Goal: Complete application form: Complete application form

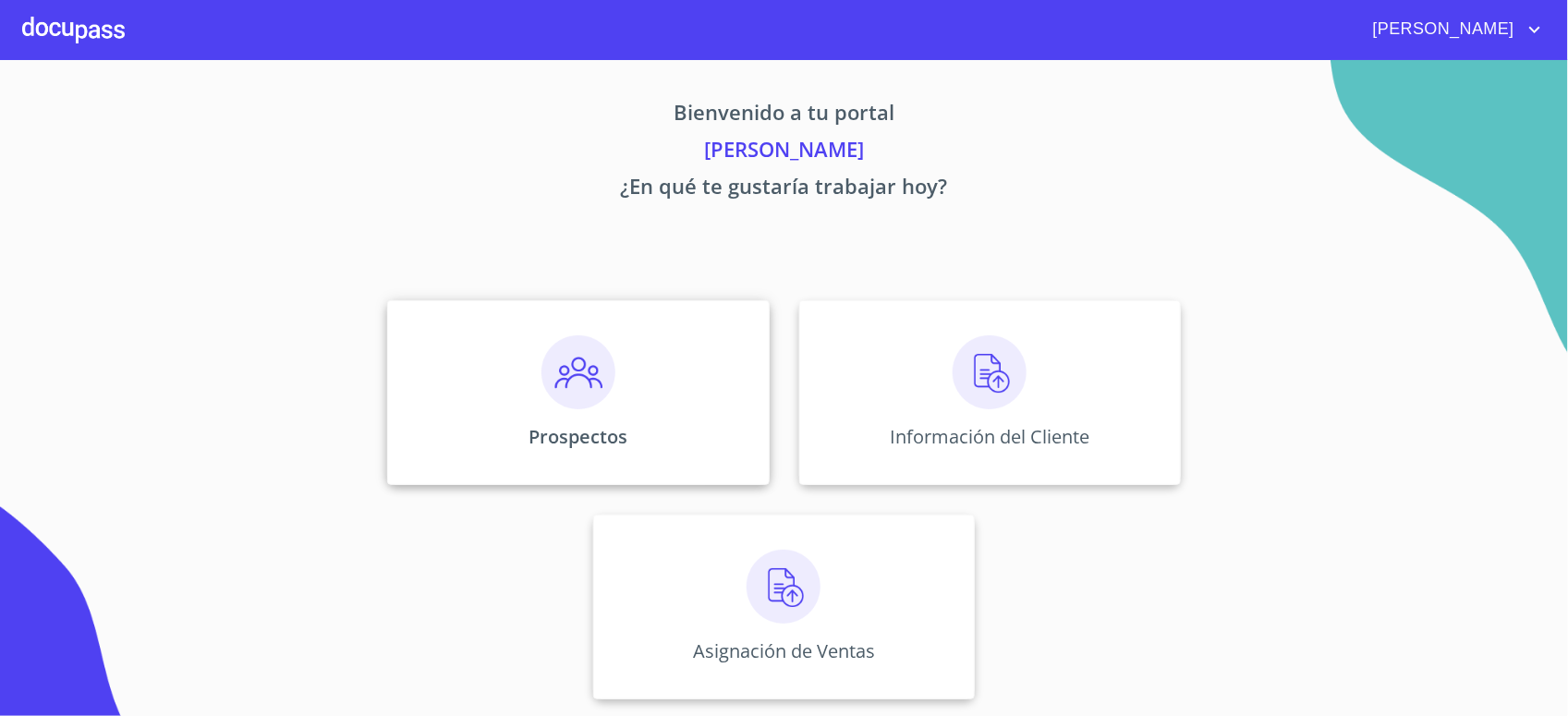
click at [621, 372] on div "Prospectos" at bounding box center [578, 393] width 382 height 185
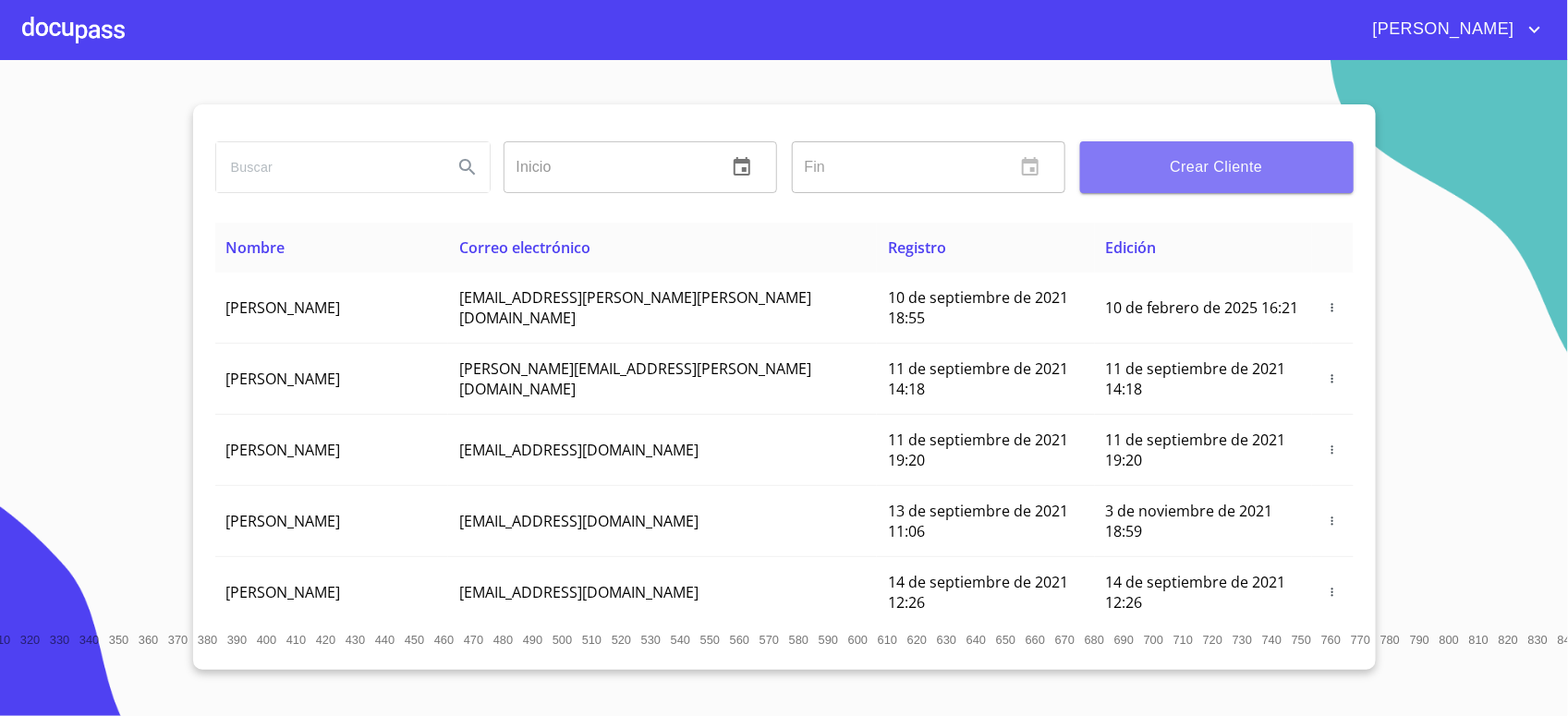
click at [1193, 173] on span "Crear Cliente" at bounding box center [1216, 167] width 244 height 26
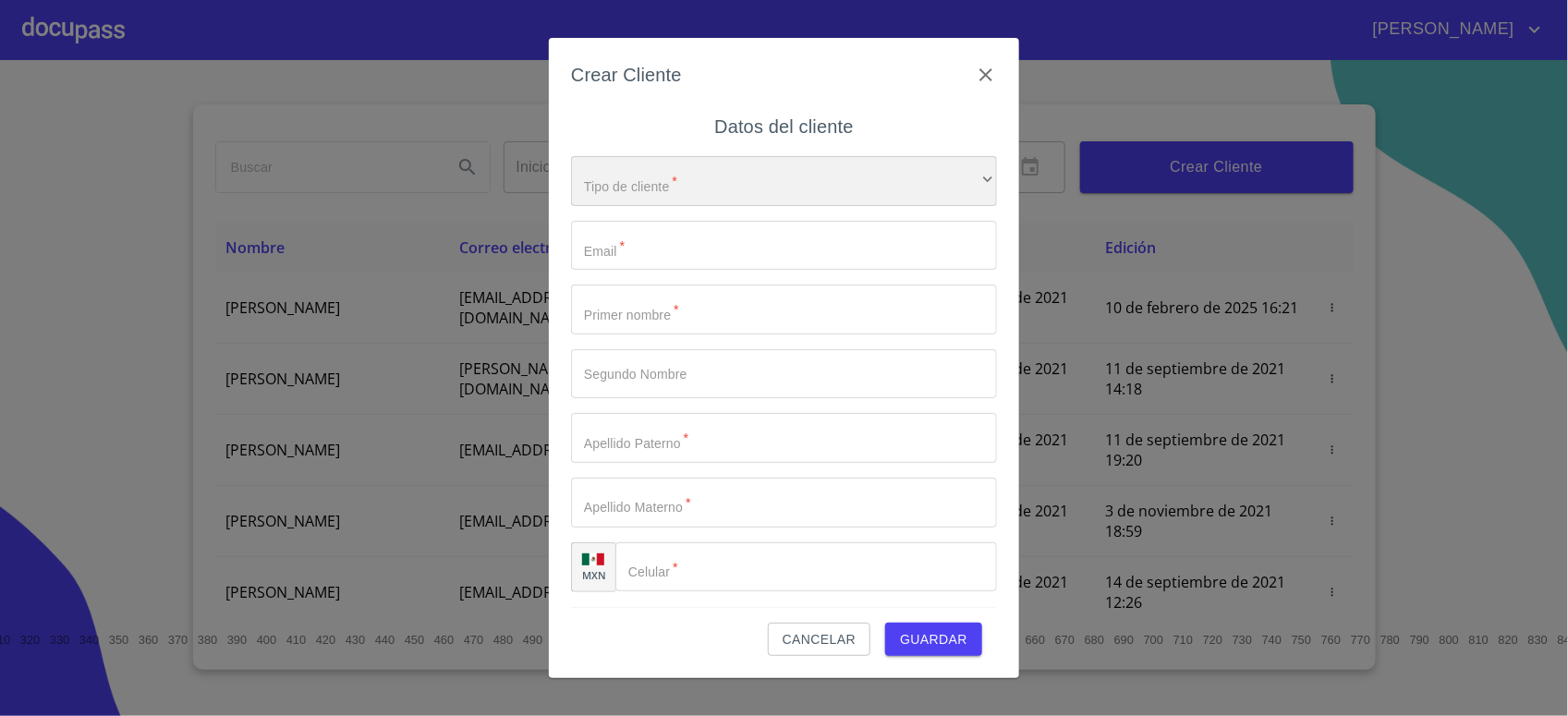
click at [670, 182] on div "​" at bounding box center [784, 181] width 426 height 50
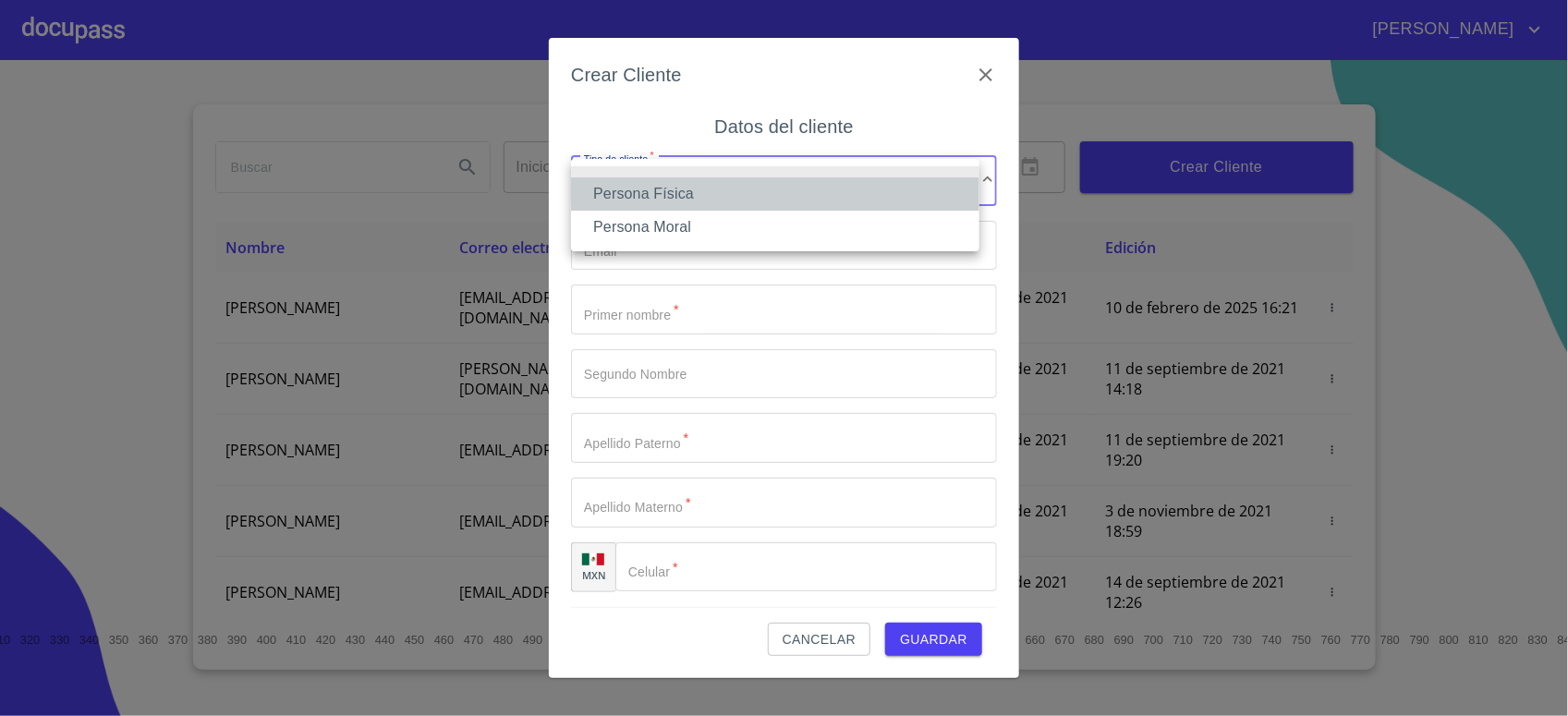
click at [656, 181] on li "Persona Física" at bounding box center [776, 194] width 409 height 34
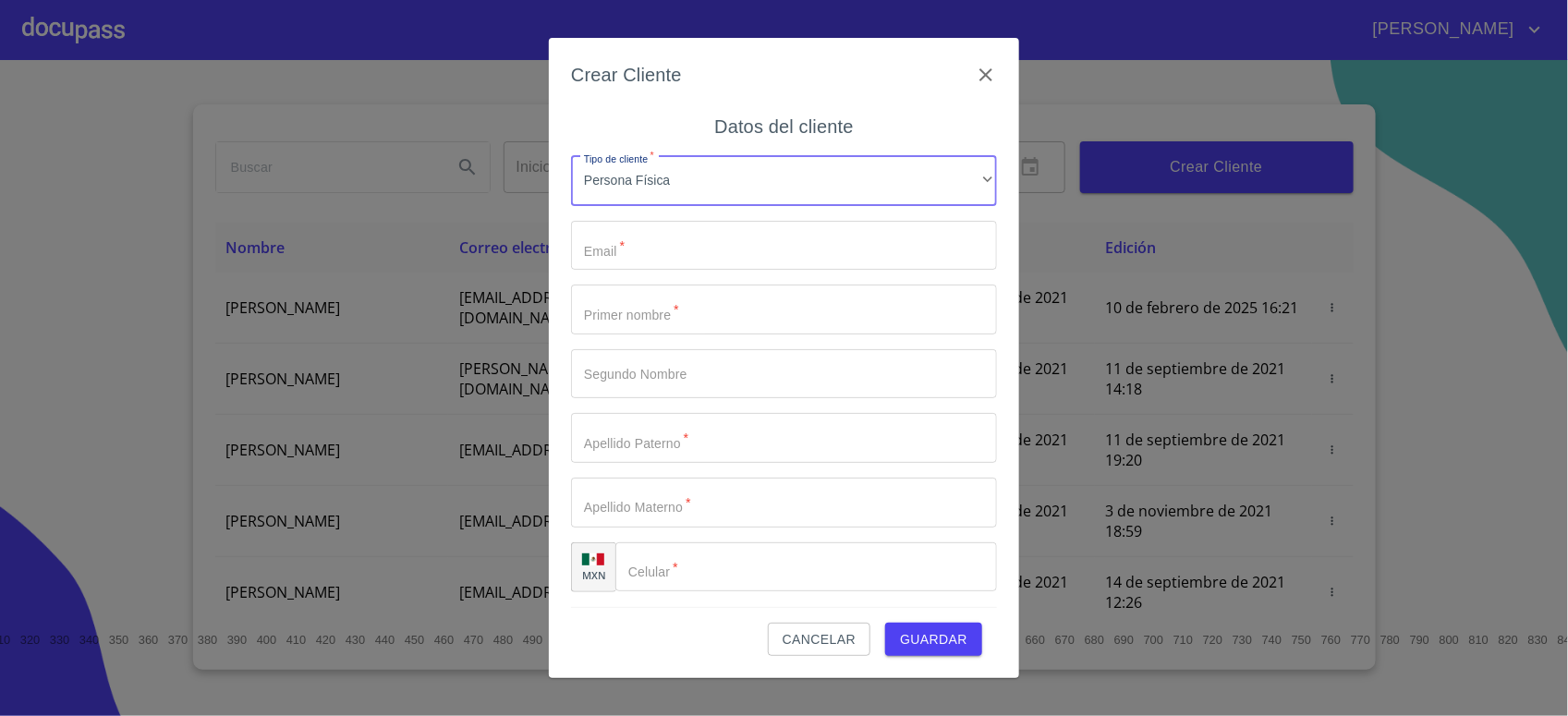
click at [636, 233] on input "Tipo de cliente   *" at bounding box center [784, 246] width 426 height 50
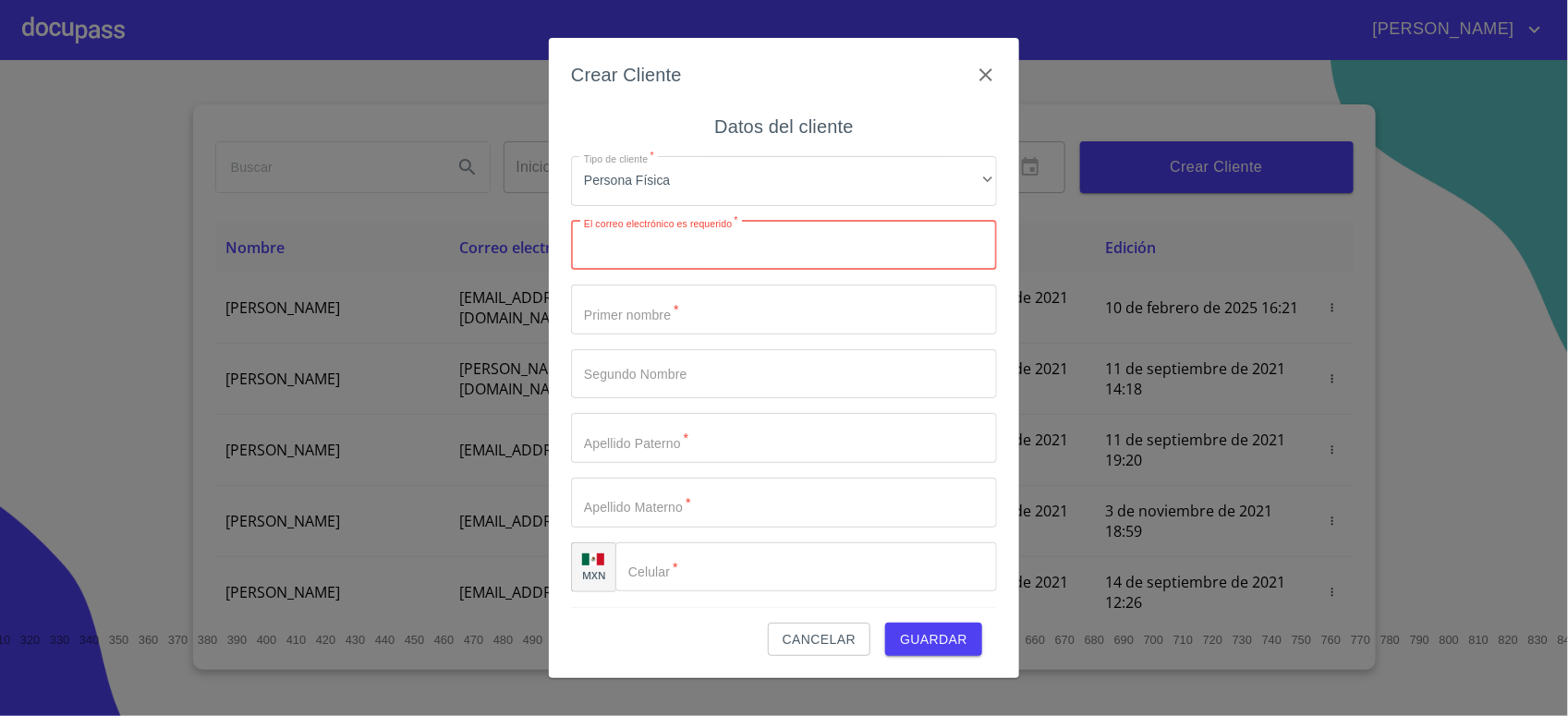
click at [657, 252] on input "Tipo de cliente   *" at bounding box center [784, 246] width 426 height 50
paste input "[EMAIL_ADDRESS][DOMAIN_NAME]"
type input "[EMAIL_ADDRESS][DOMAIN_NAME]"
click at [631, 316] on input "Tipo de cliente   *" at bounding box center [784, 309] width 426 height 50
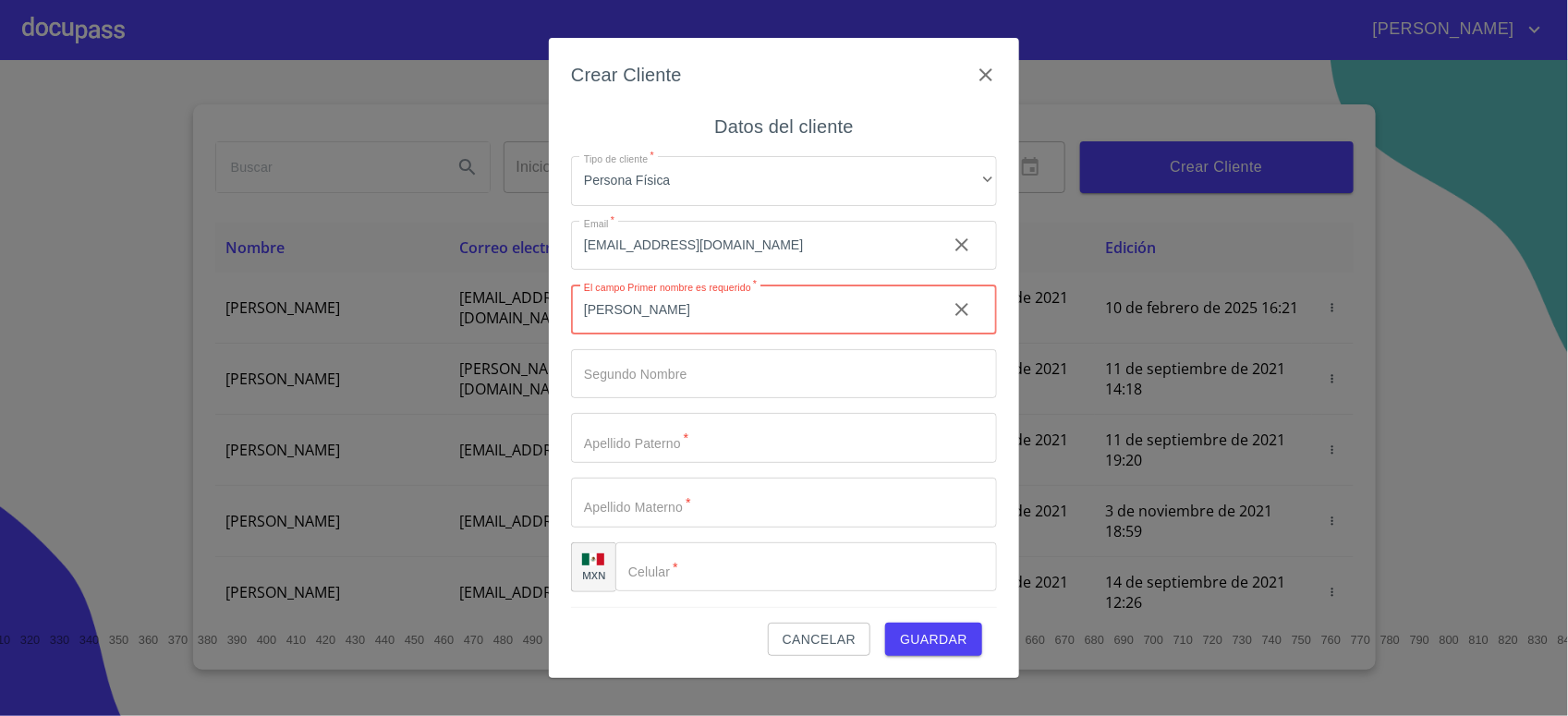
type input "[PERSON_NAME]"
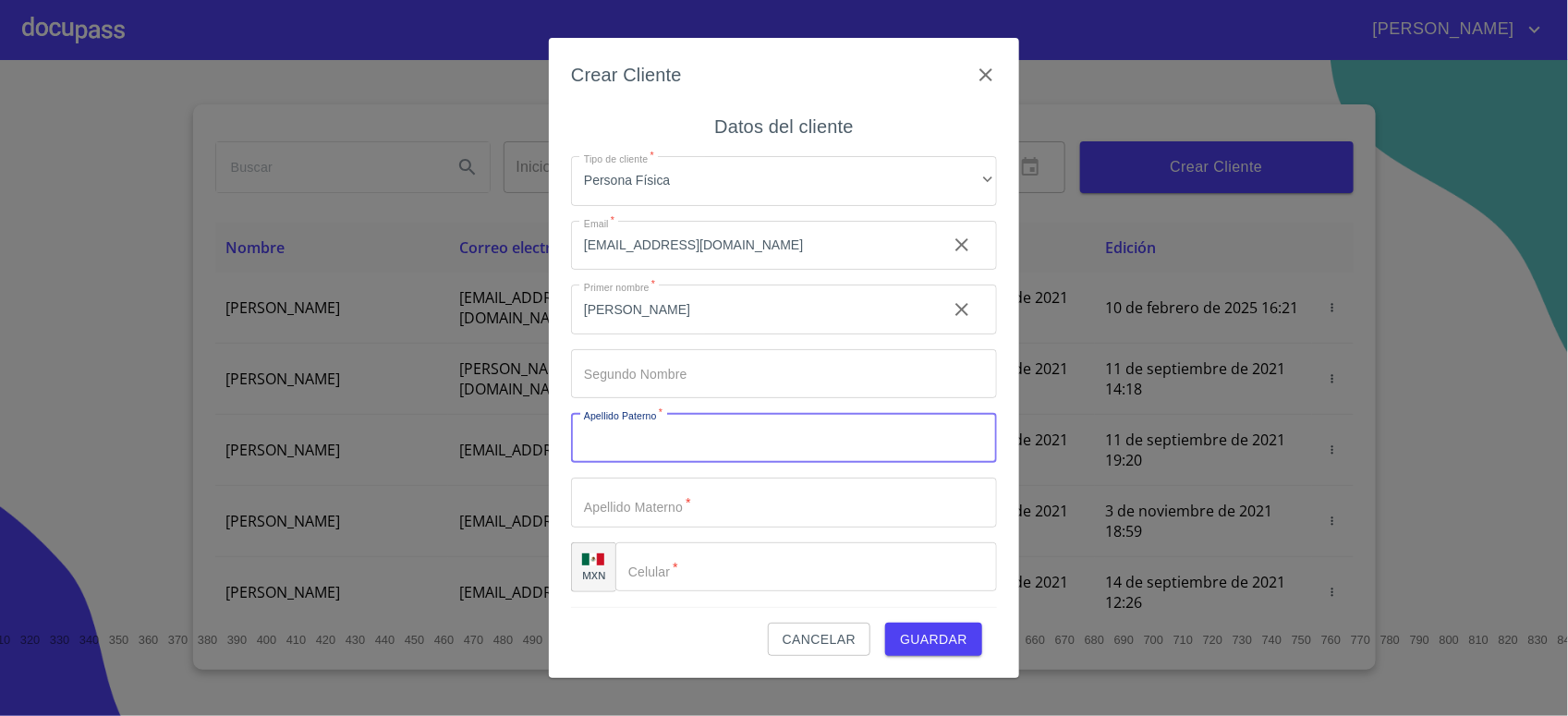
click at [699, 436] on input "Tipo de cliente   *" at bounding box center [784, 438] width 426 height 50
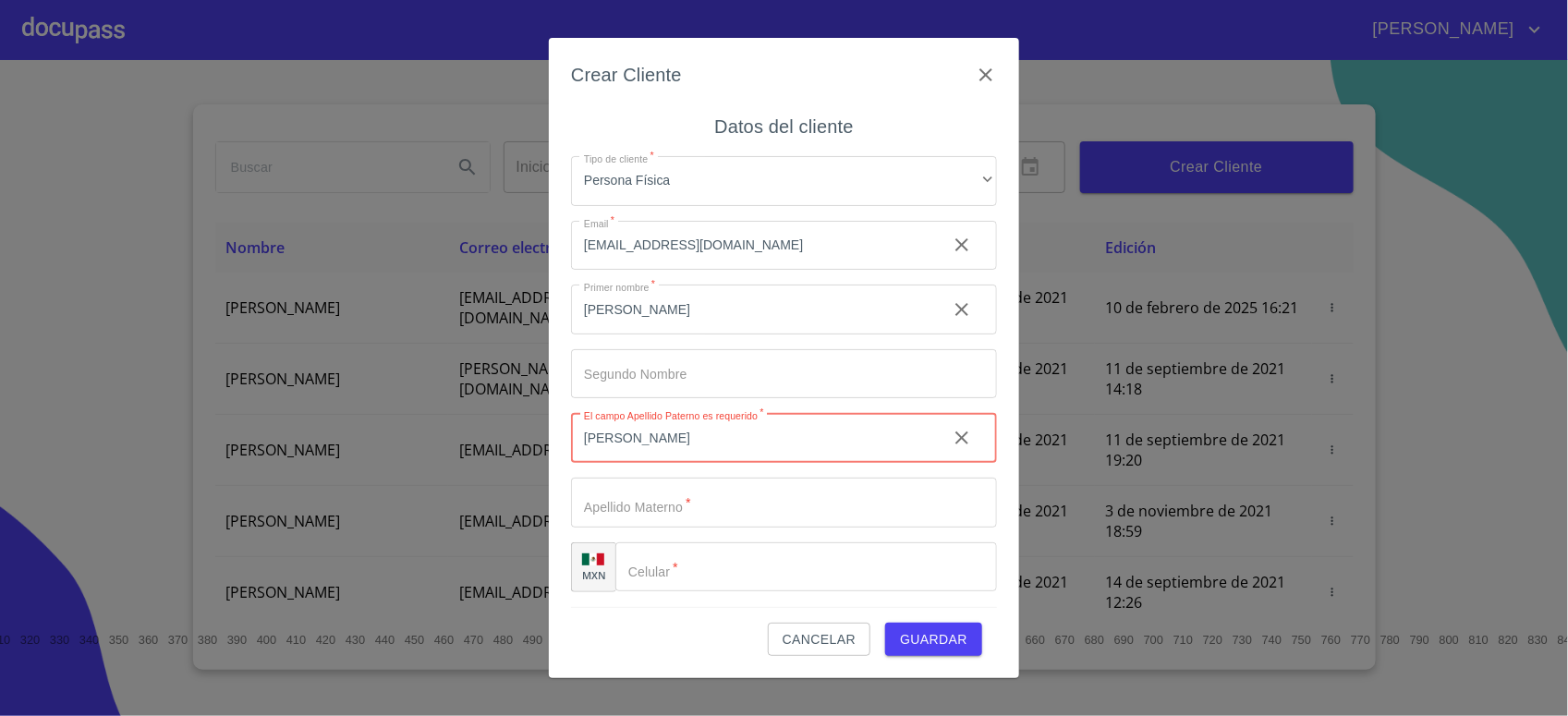
type input "[PERSON_NAME]"
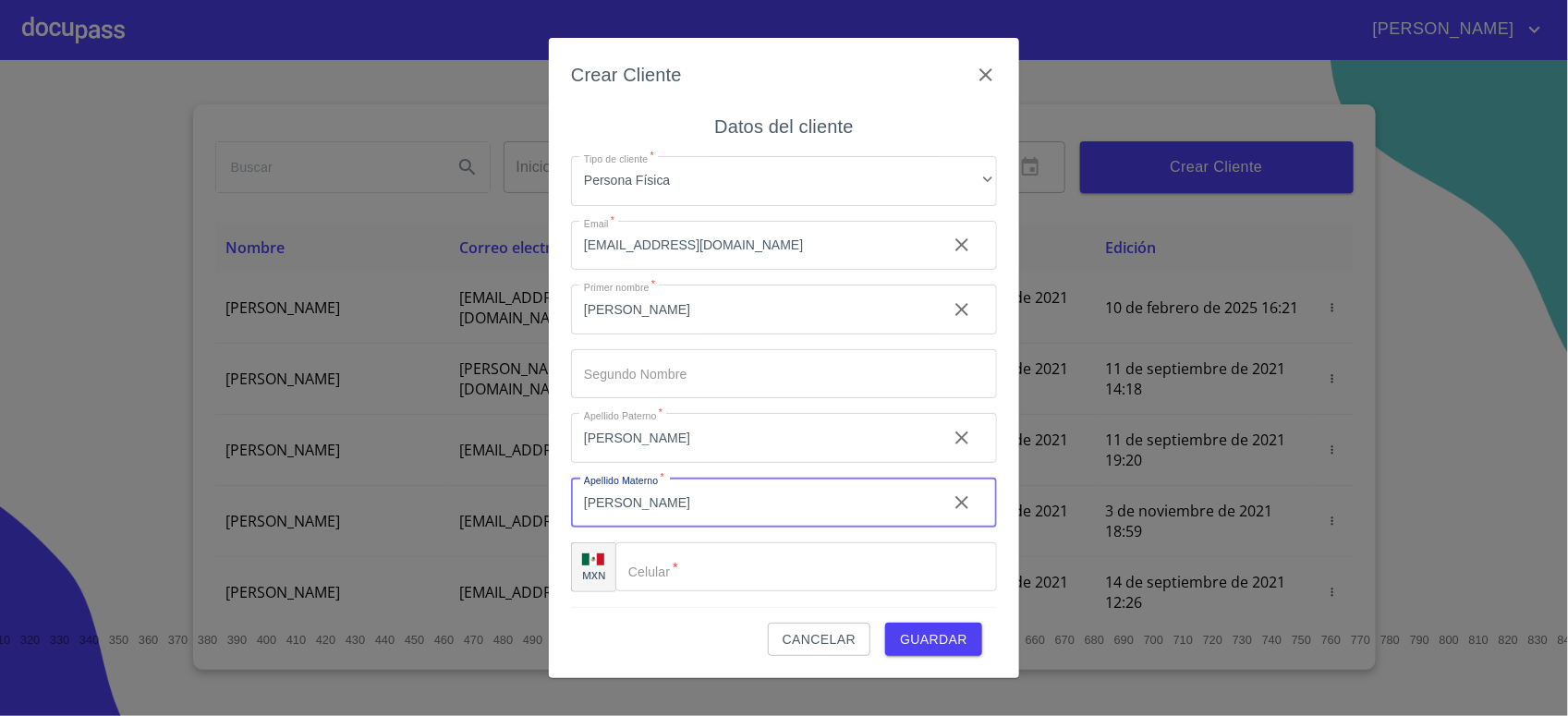
type input "[PERSON_NAME]"
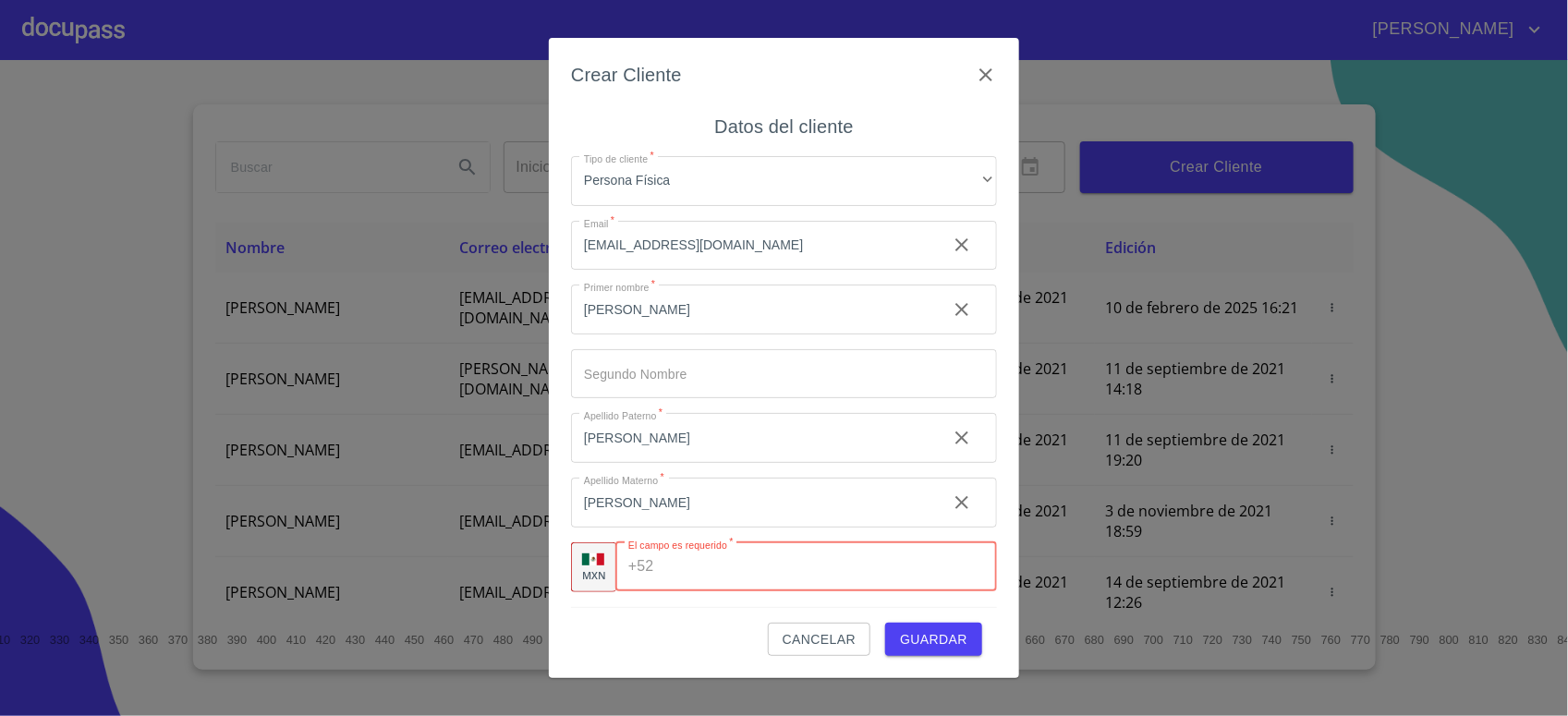
paste input "[PHONE_NUMBER]"
type input "[PHONE_NUMBER]"
click at [665, 644] on div "Cancelar Guardar" at bounding box center [784, 632] width 426 height 50
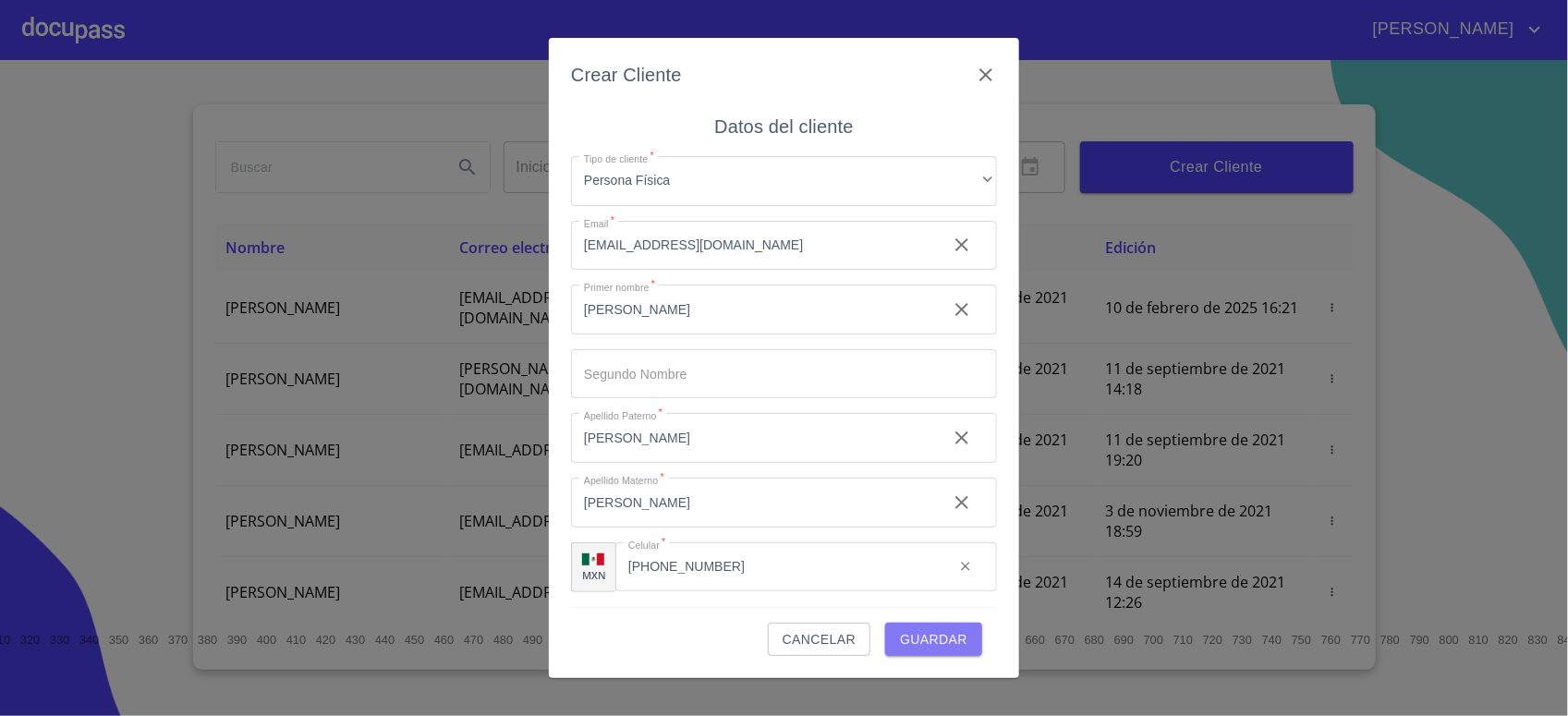
click at [969, 644] on button "Guardar" at bounding box center [934, 639] width 97 height 34
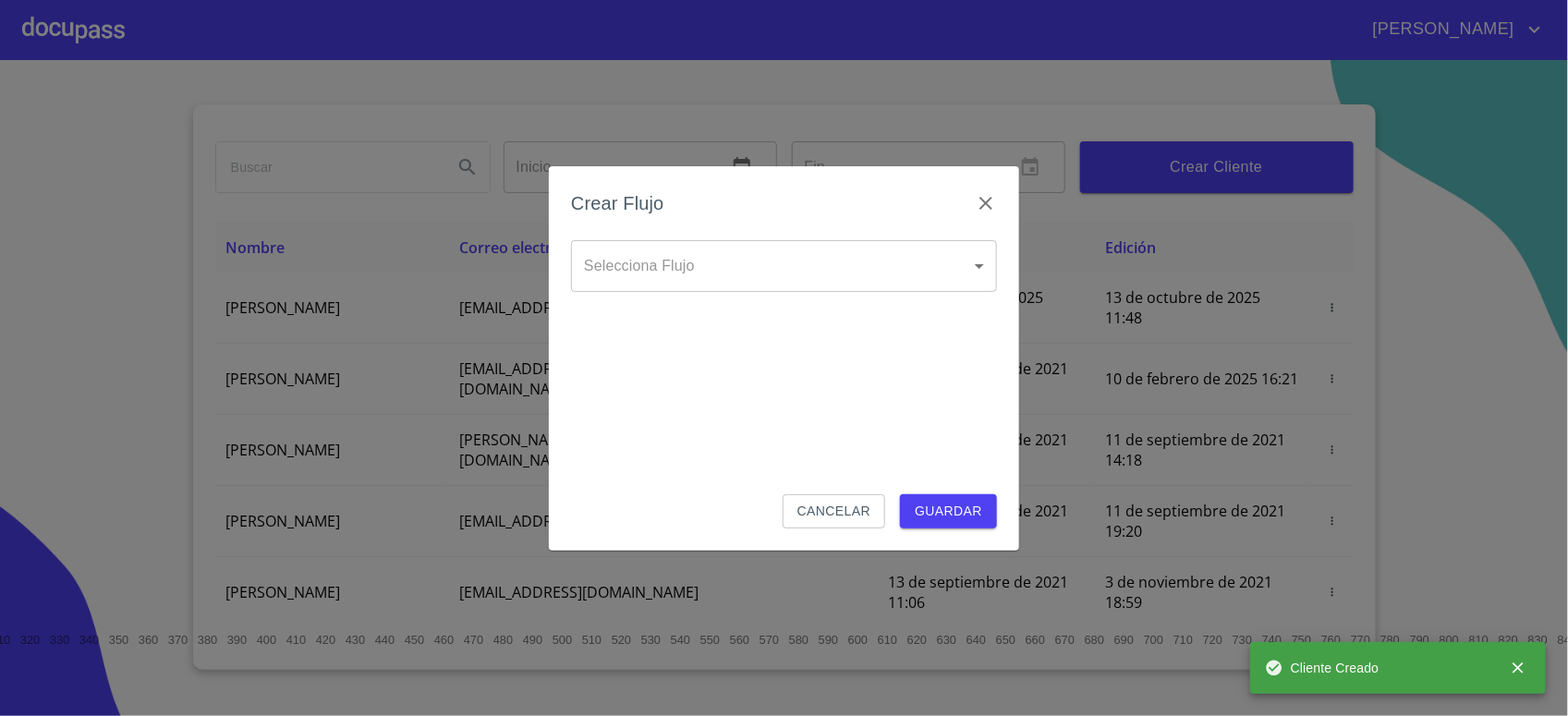
click at [649, 252] on body "[PERSON_NAME] ​ Fin ​ Crear Cliente Nombre Correo electrónico Registro Edición …" at bounding box center [784, 358] width 1568 height 716
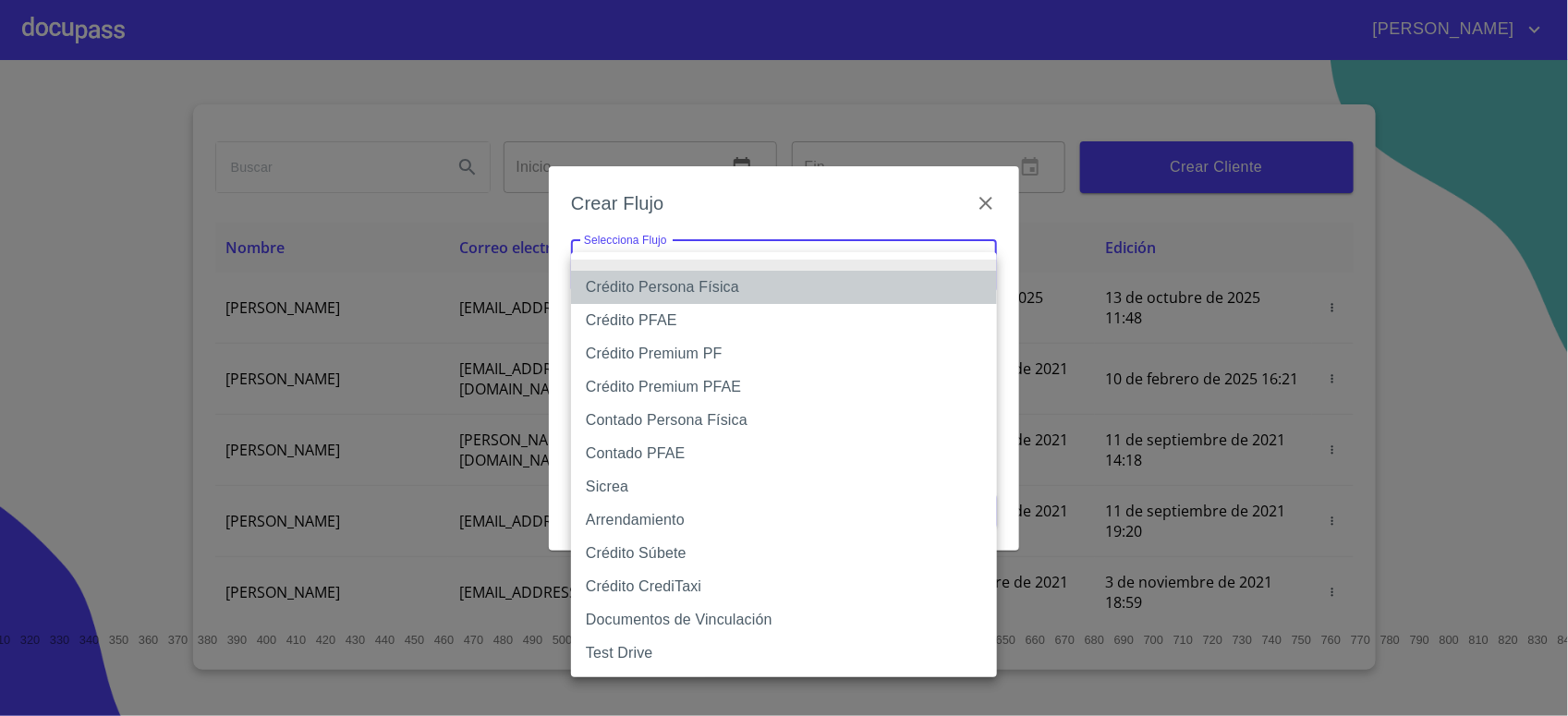
click at [755, 291] on li "Crédito Persona Física" at bounding box center [784, 287] width 426 height 34
type input "6009fb3c7d1714eb8809aa97"
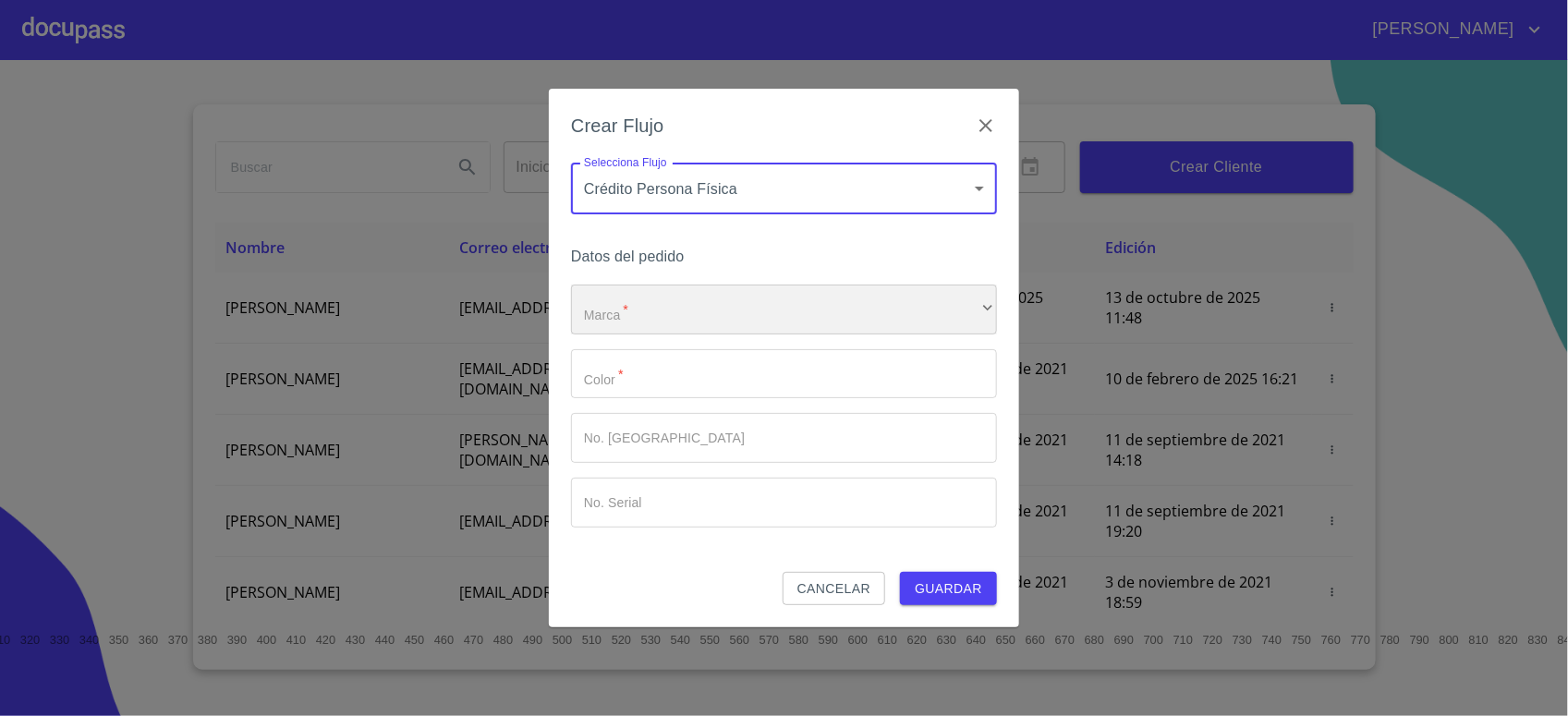
click at [633, 304] on div "​" at bounding box center [784, 309] width 426 height 50
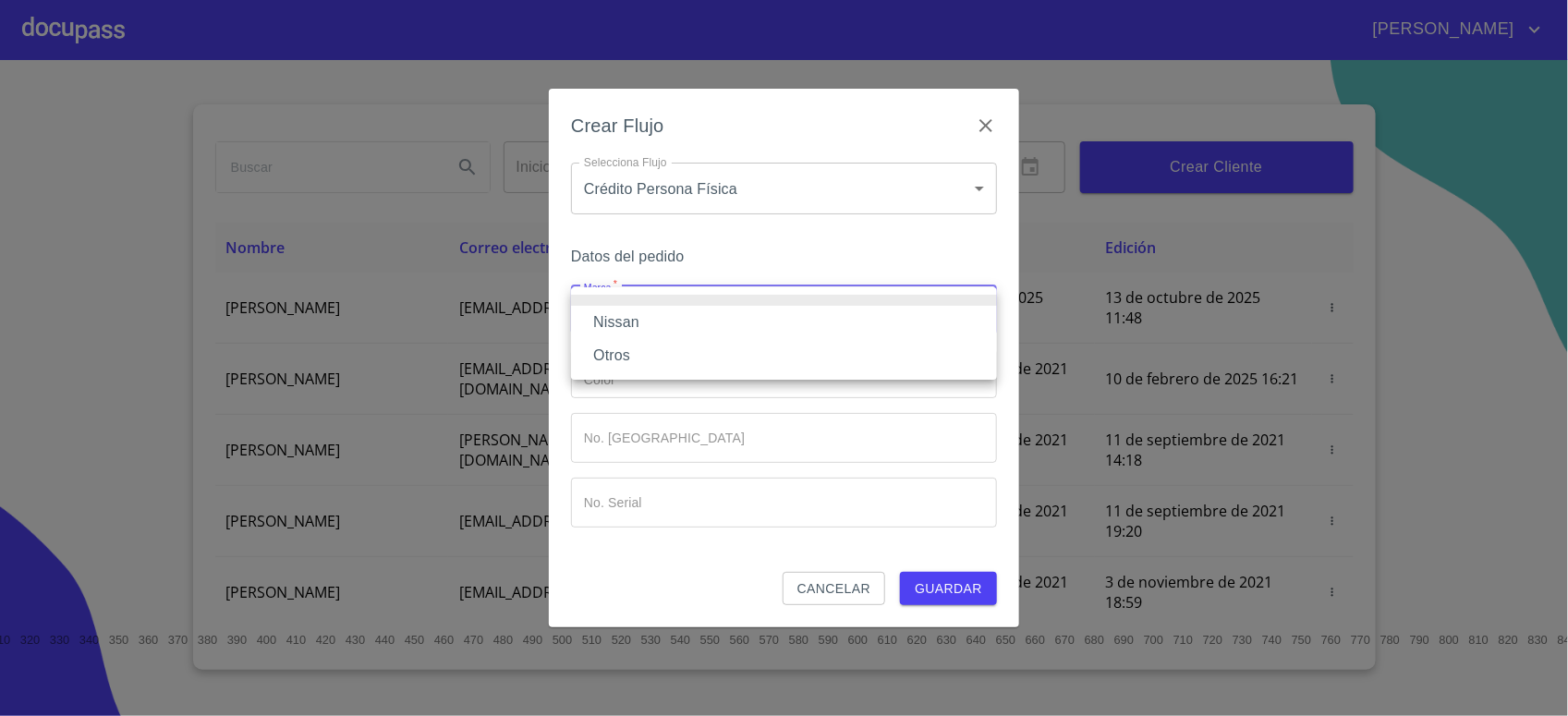
click at [645, 326] on li "Nissan" at bounding box center [784, 322] width 426 height 34
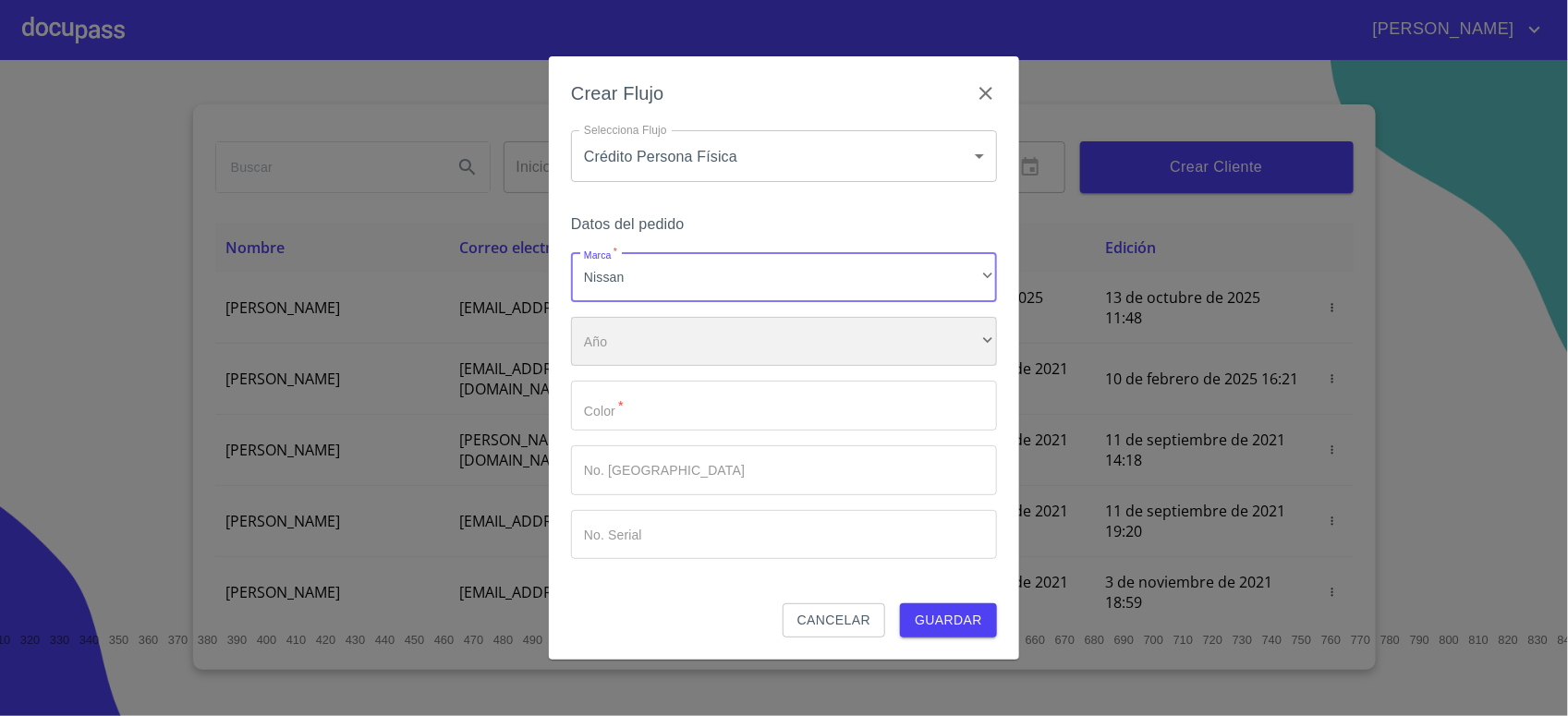
click at [642, 348] on div "​" at bounding box center [784, 342] width 426 height 50
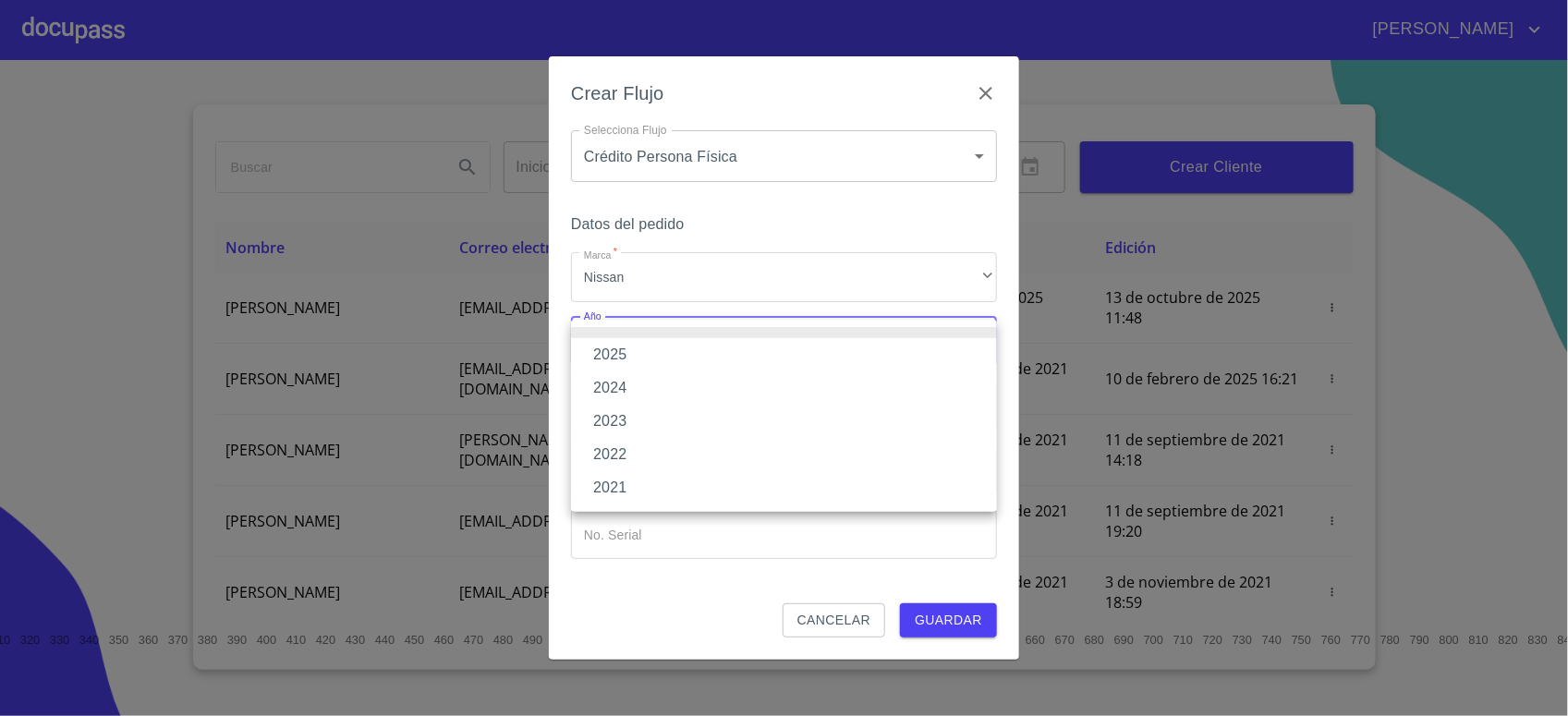
click at [638, 500] on li "2021" at bounding box center [784, 488] width 426 height 34
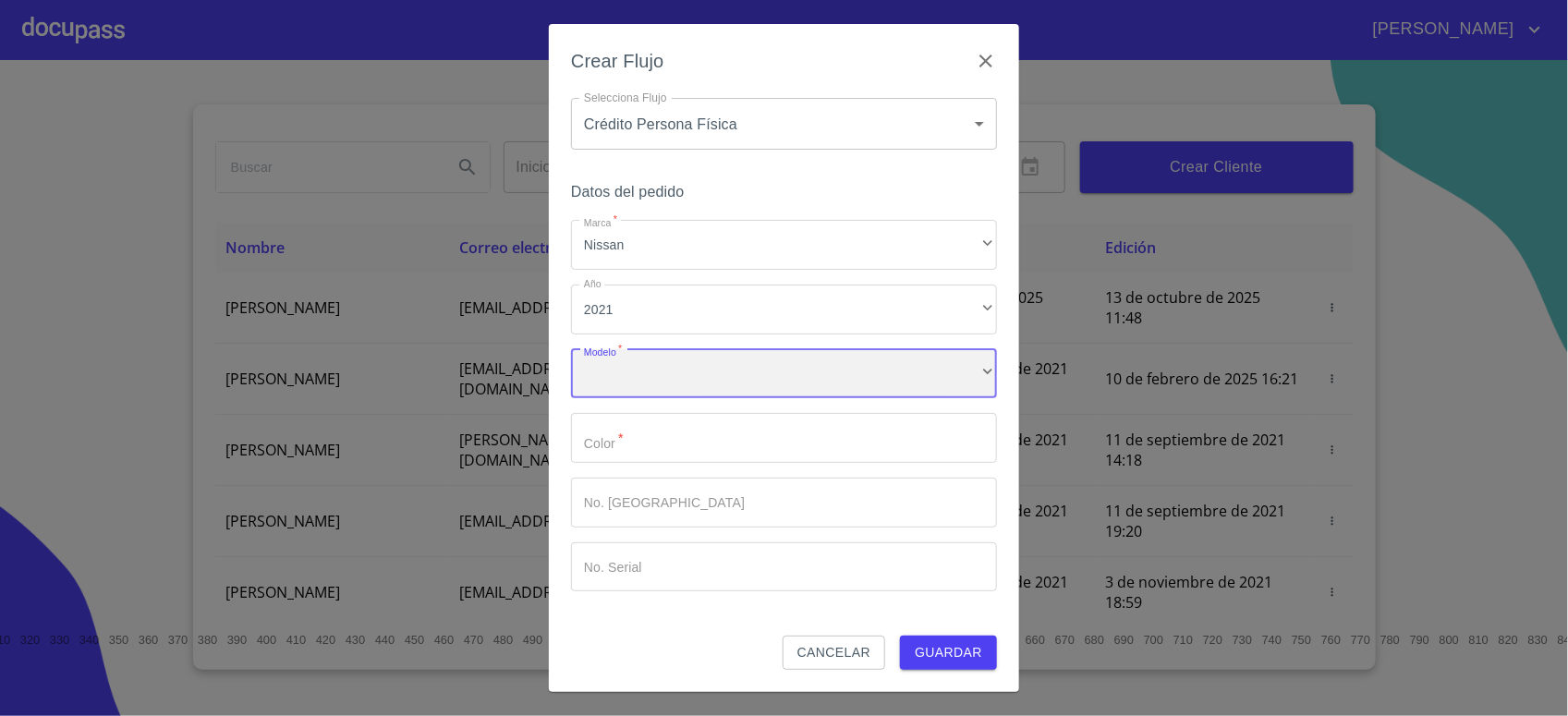
click at [651, 365] on div "​" at bounding box center [784, 374] width 426 height 50
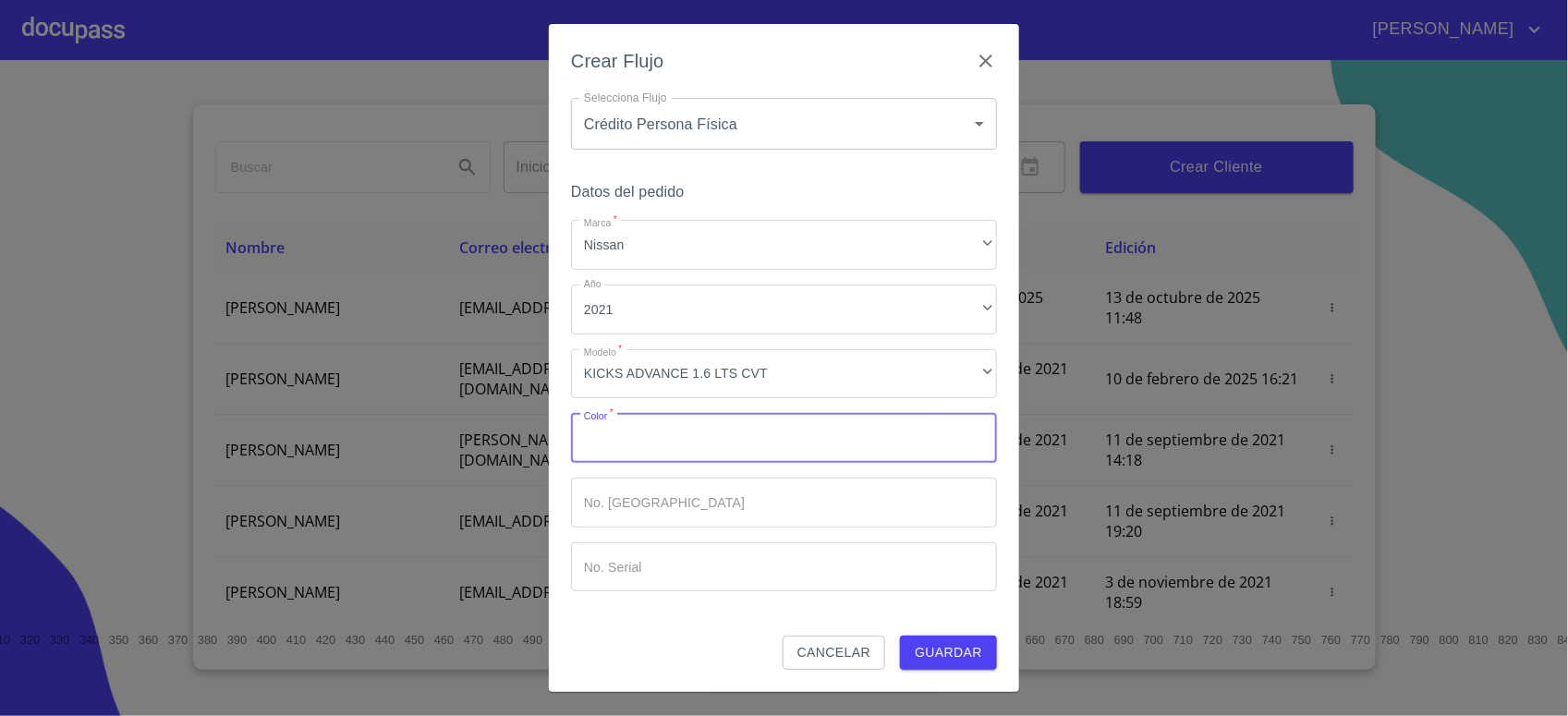
click at [628, 438] on input "Marca   *" at bounding box center [784, 438] width 426 height 50
type input "gris"
click at [900, 636] on button "Guardar" at bounding box center [948, 652] width 97 height 34
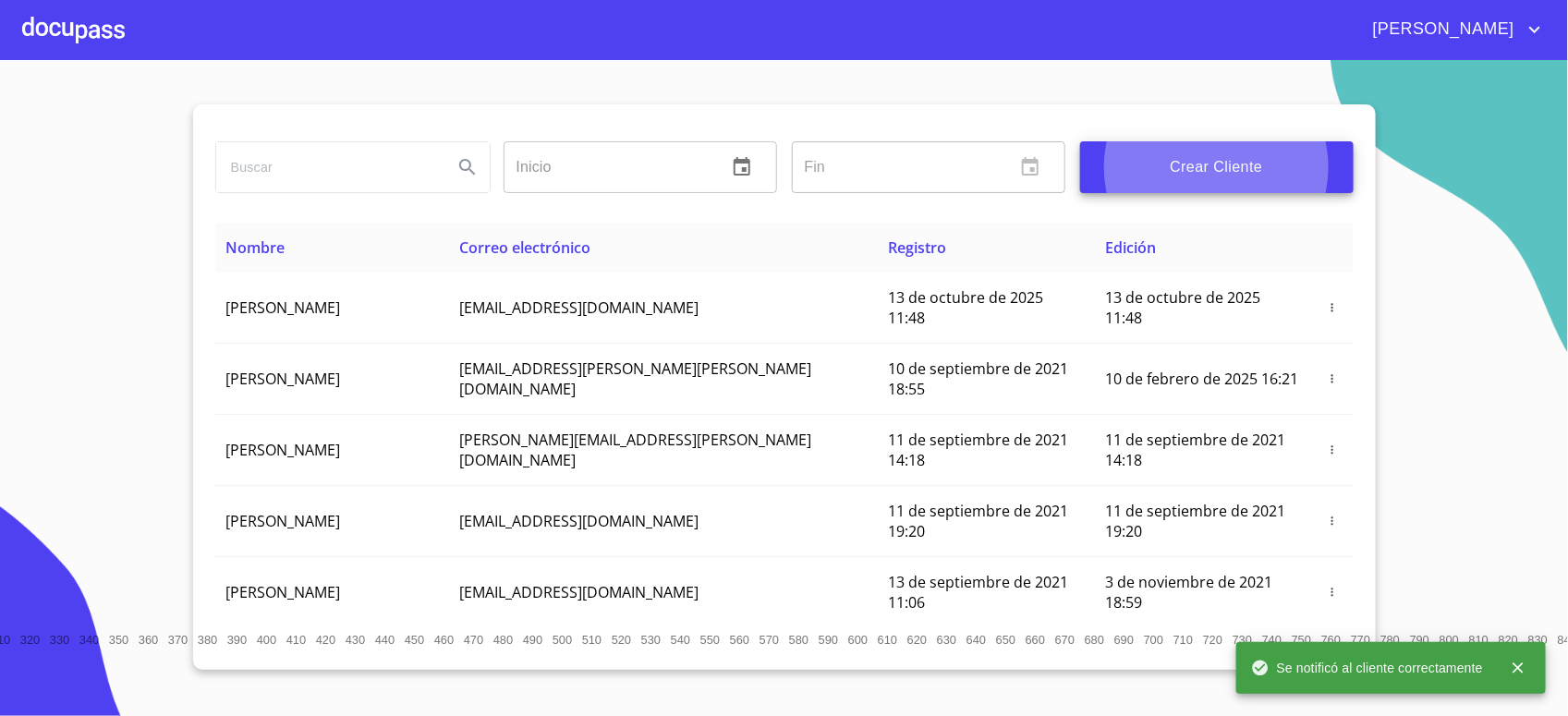
click at [71, 35] on div at bounding box center [73, 29] width 102 height 59
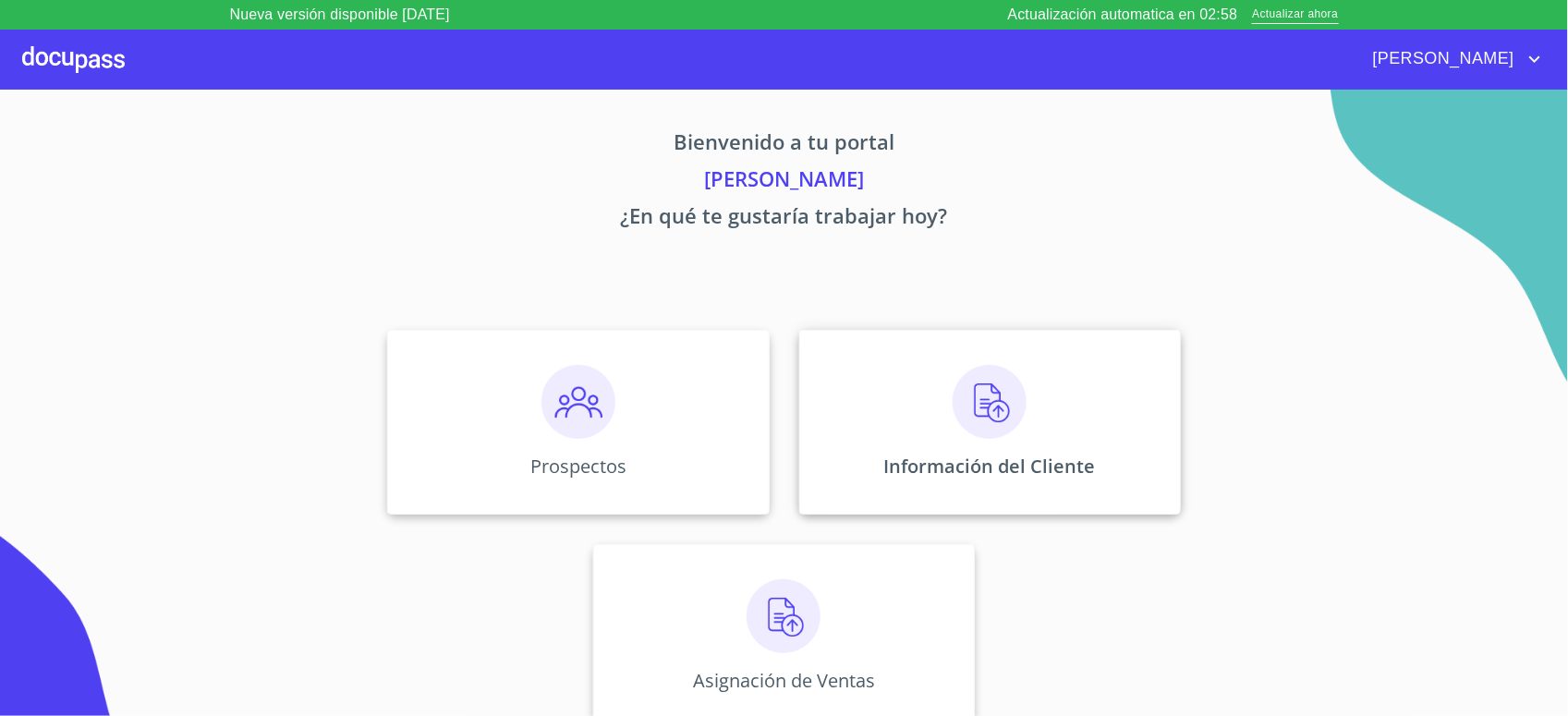
click at [1032, 412] on div "Información del Cliente" at bounding box center [990, 422] width 382 height 185
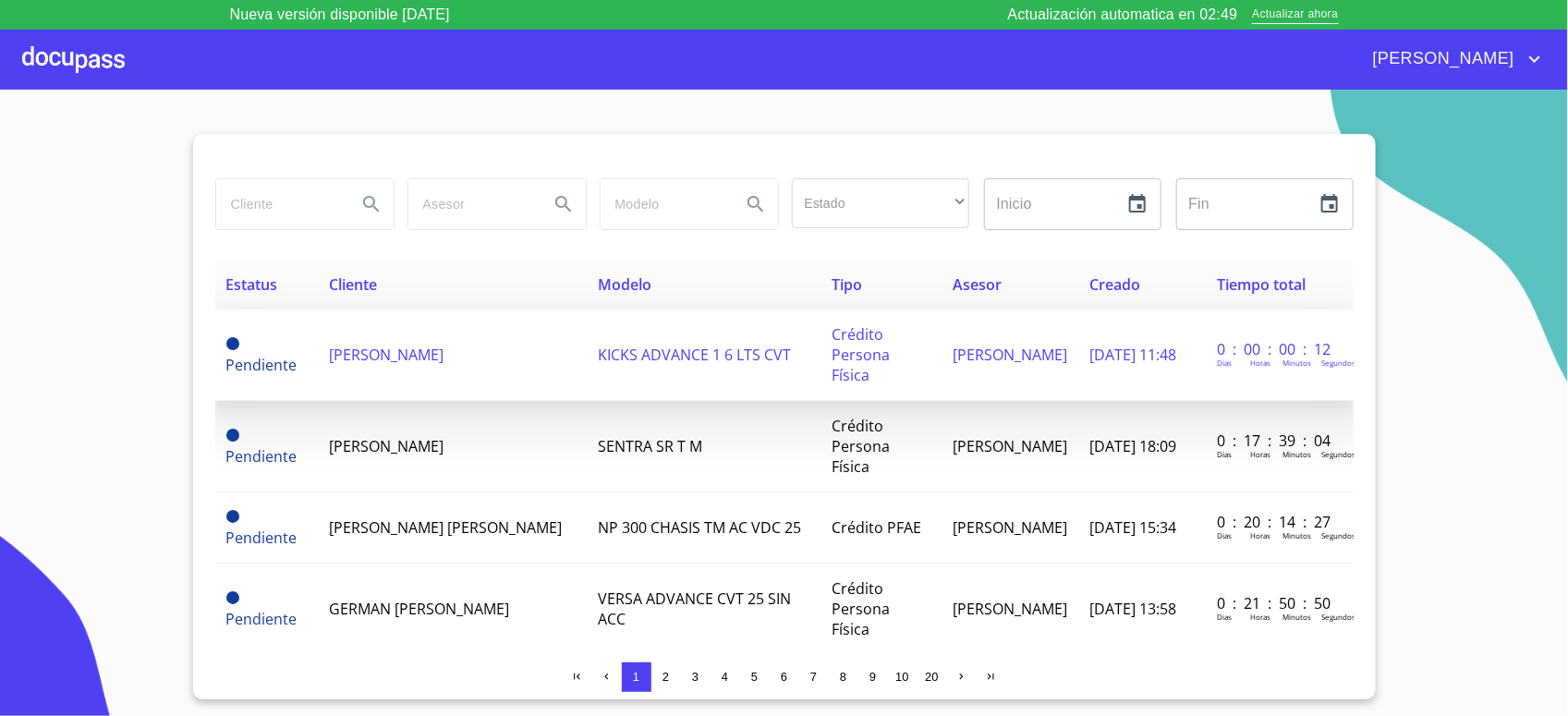
click at [422, 333] on td "[PERSON_NAME]" at bounding box center [452, 355] width 269 height 92
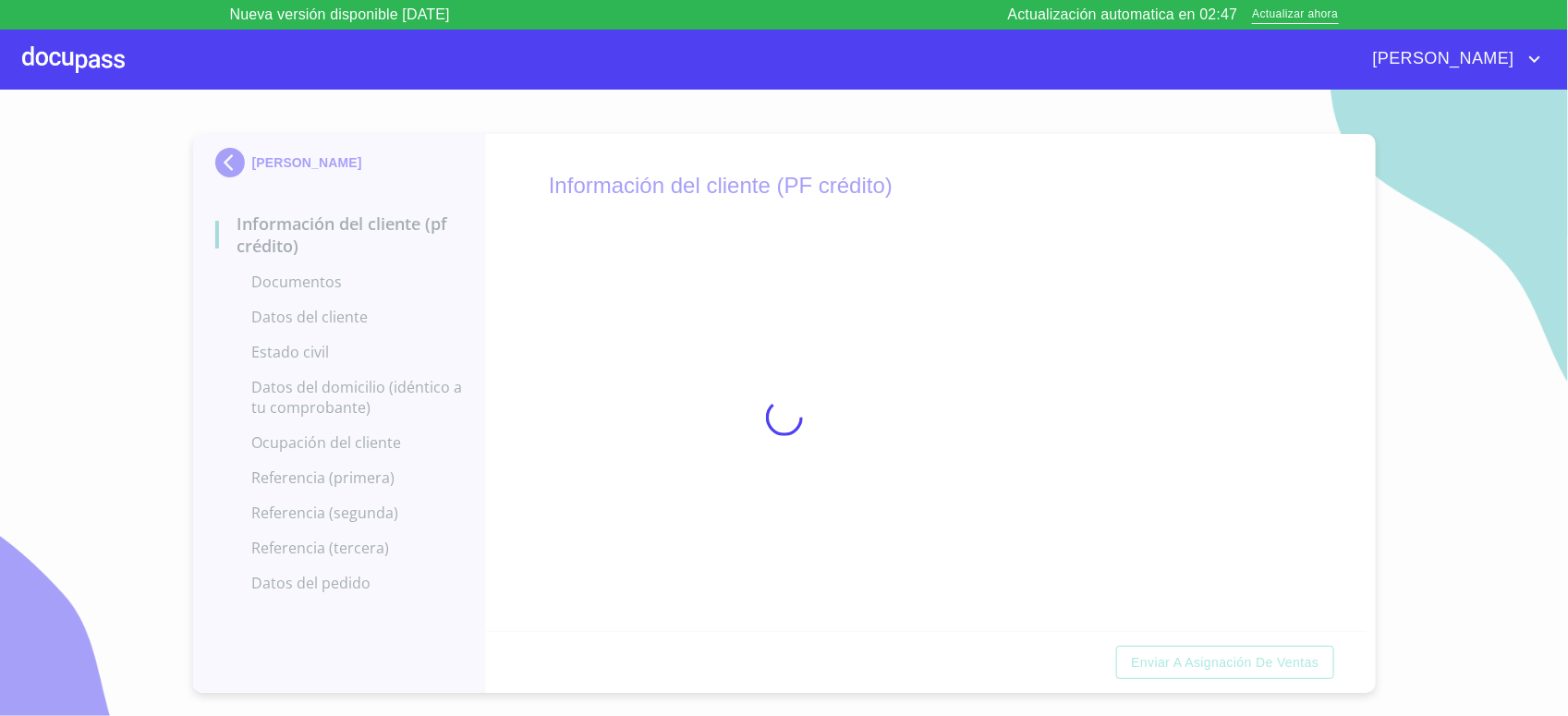
click at [582, 464] on div at bounding box center [784, 417] width 1568 height 656
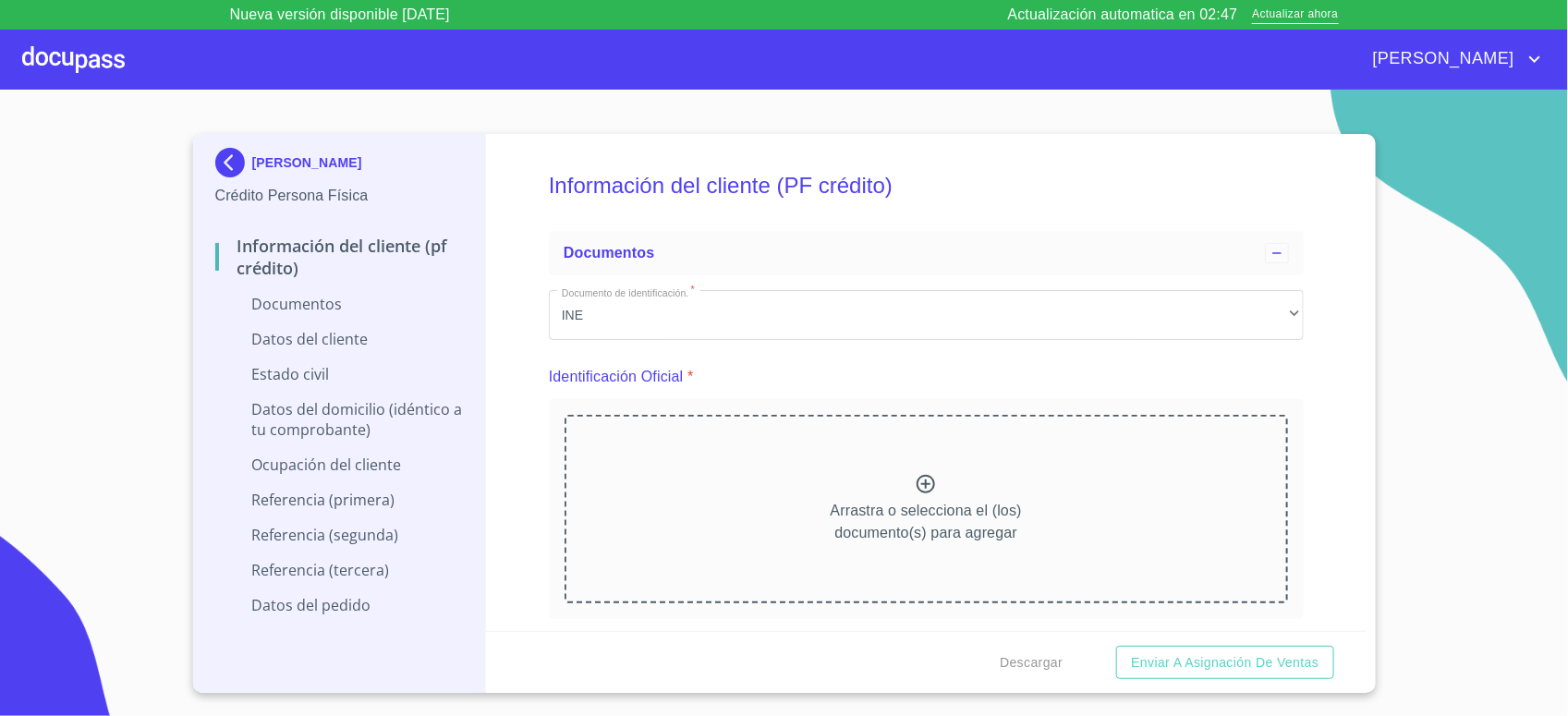
click at [543, 444] on div "Información del cliente (PF crédito) Documentos Documento de identificación.   …" at bounding box center [926, 383] width 881 height 497
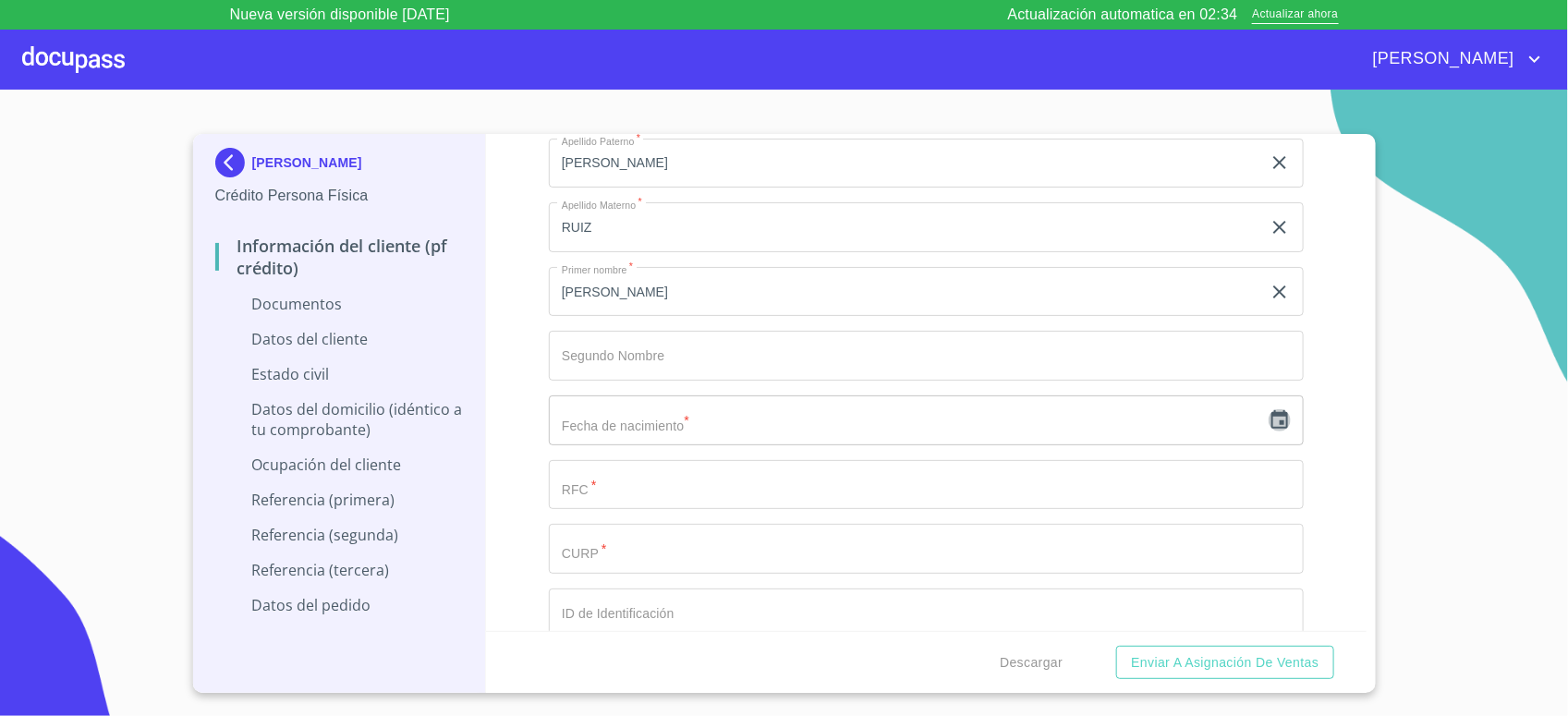
click at [1271, 429] on icon "button" at bounding box center [1279, 419] width 16 height 18
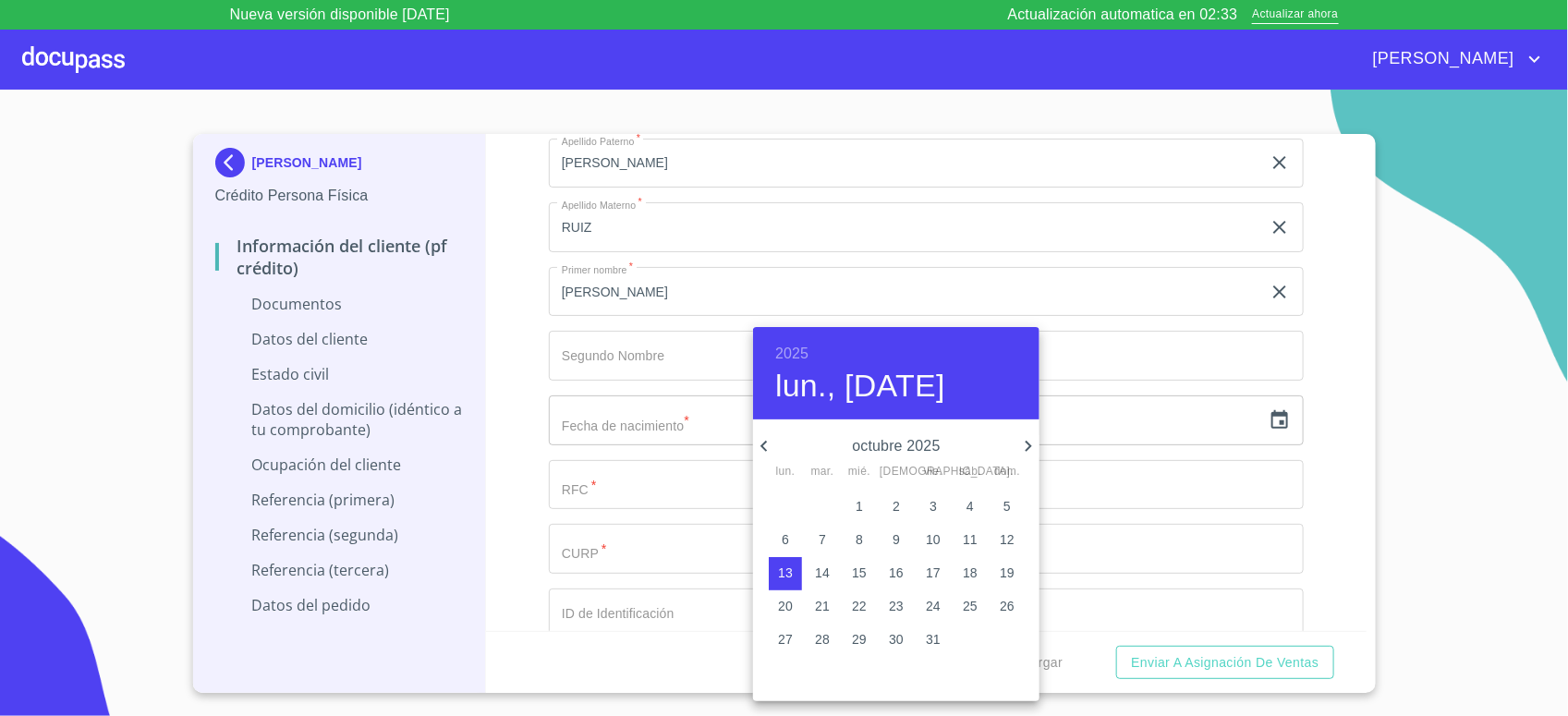
click at [787, 360] on h6 "2025" at bounding box center [791, 354] width 34 height 26
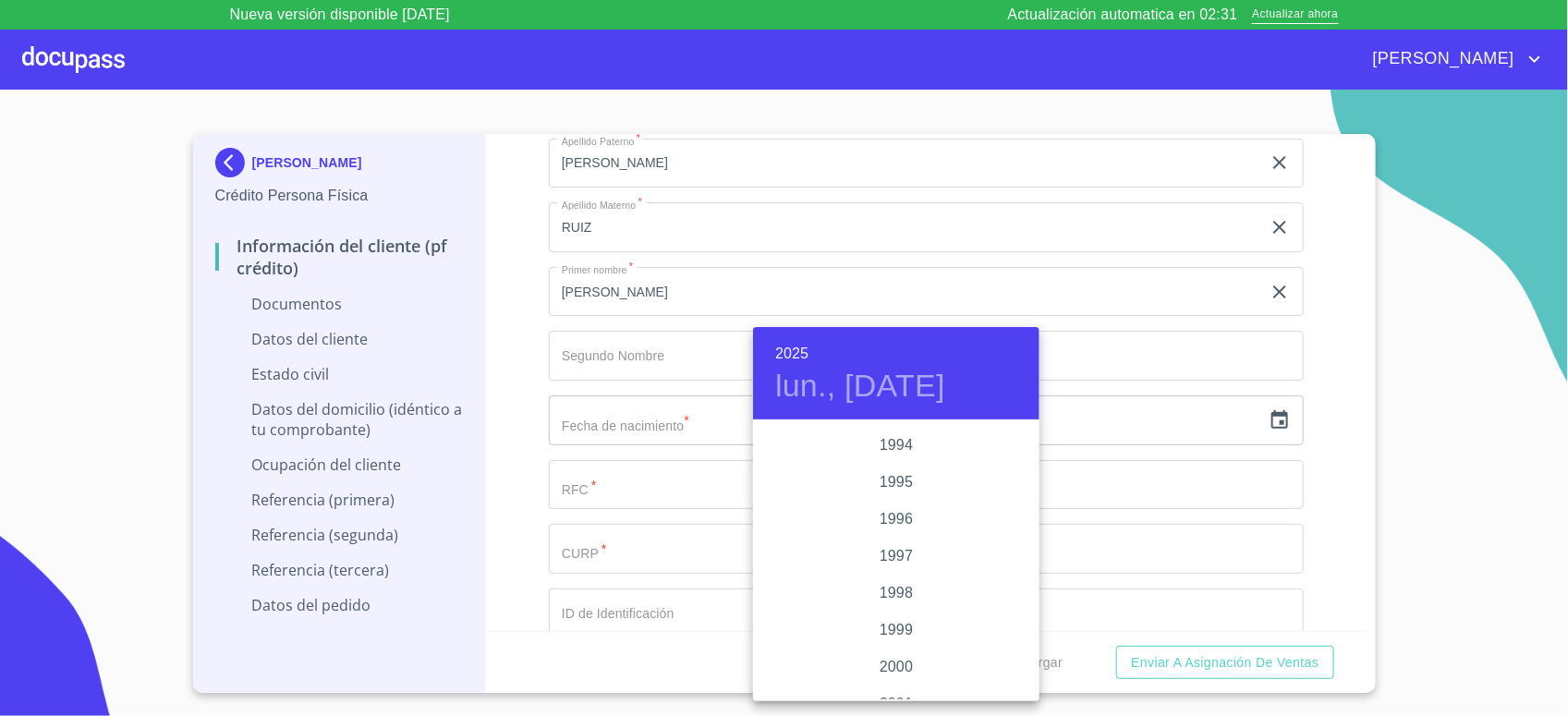
scroll to position [1968, 0]
click at [901, 580] on div "1982" at bounding box center [895, 579] width 286 height 37
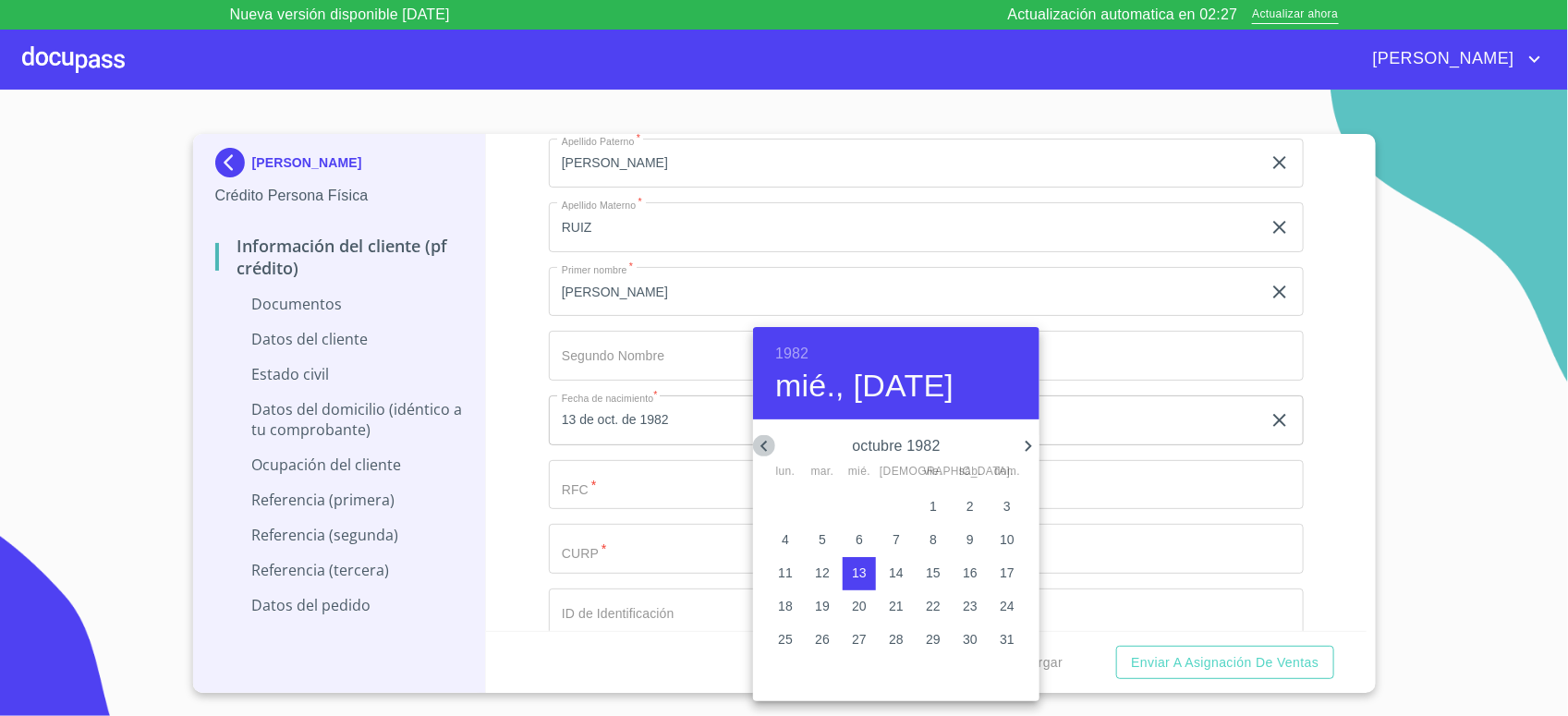
click at [769, 444] on icon "button" at bounding box center [763, 446] width 22 height 22
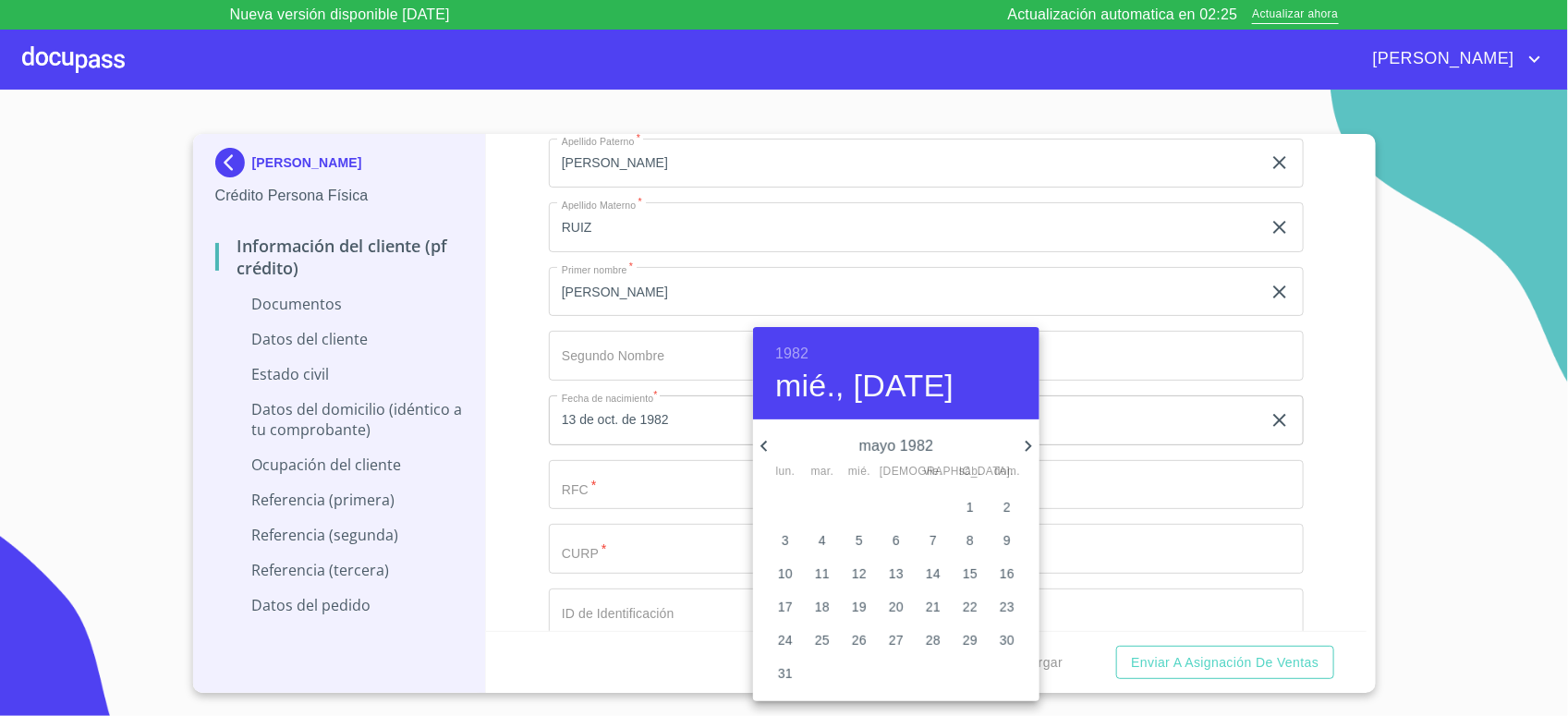
click at [769, 444] on icon "button" at bounding box center [763, 446] width 22 height 22
click at [1032, 448] on icon "button" at bounding box center [1028, 446] width 22 height 22
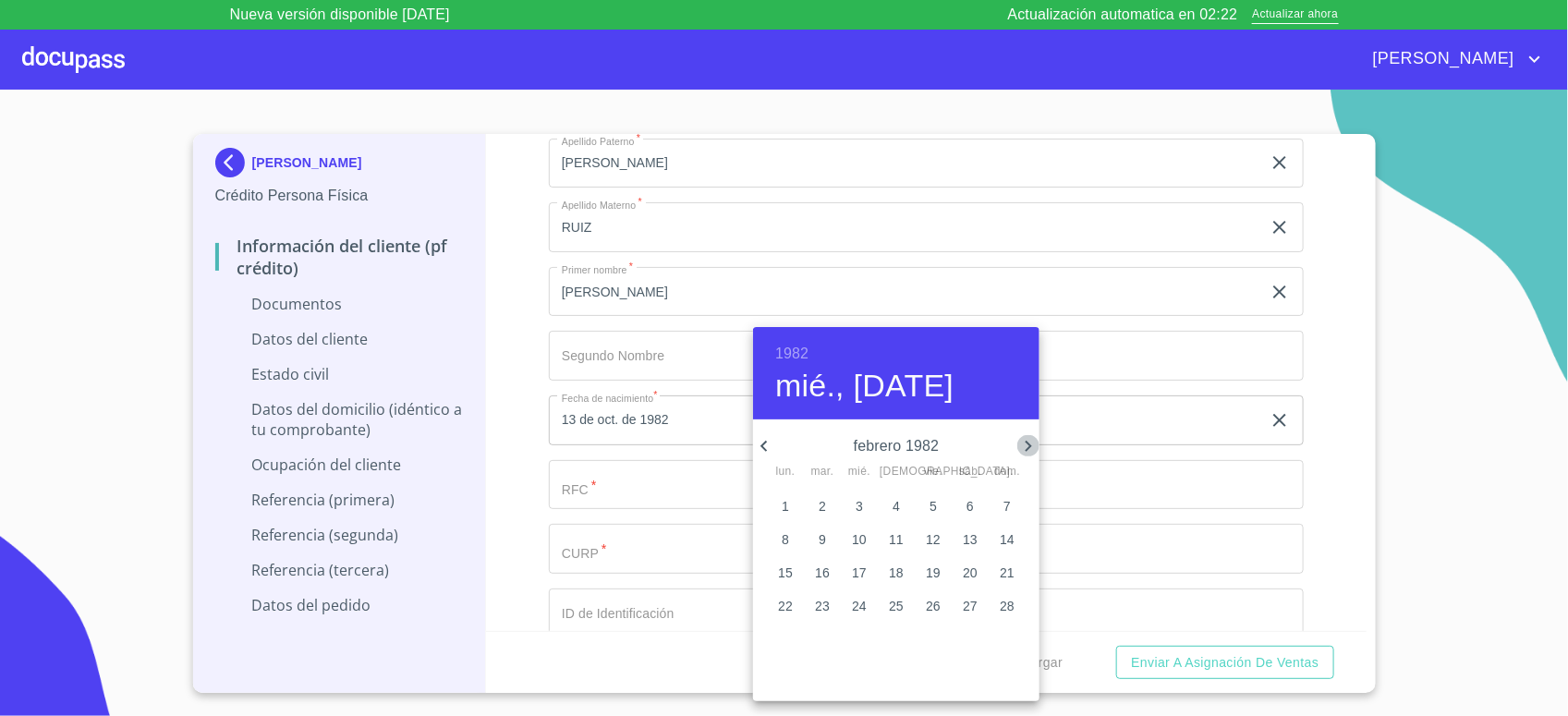
click at [1032, 448] on icon "button" at bounding box center [1028, 446] width 22 height 22
click at [897, 541] on p "11" at bounding box center [895, 539] width 14 height 18
type input "11 de mar. de 1982"
click at [534, 496] on div at bounding box center [784, 358] width 1568 height 716
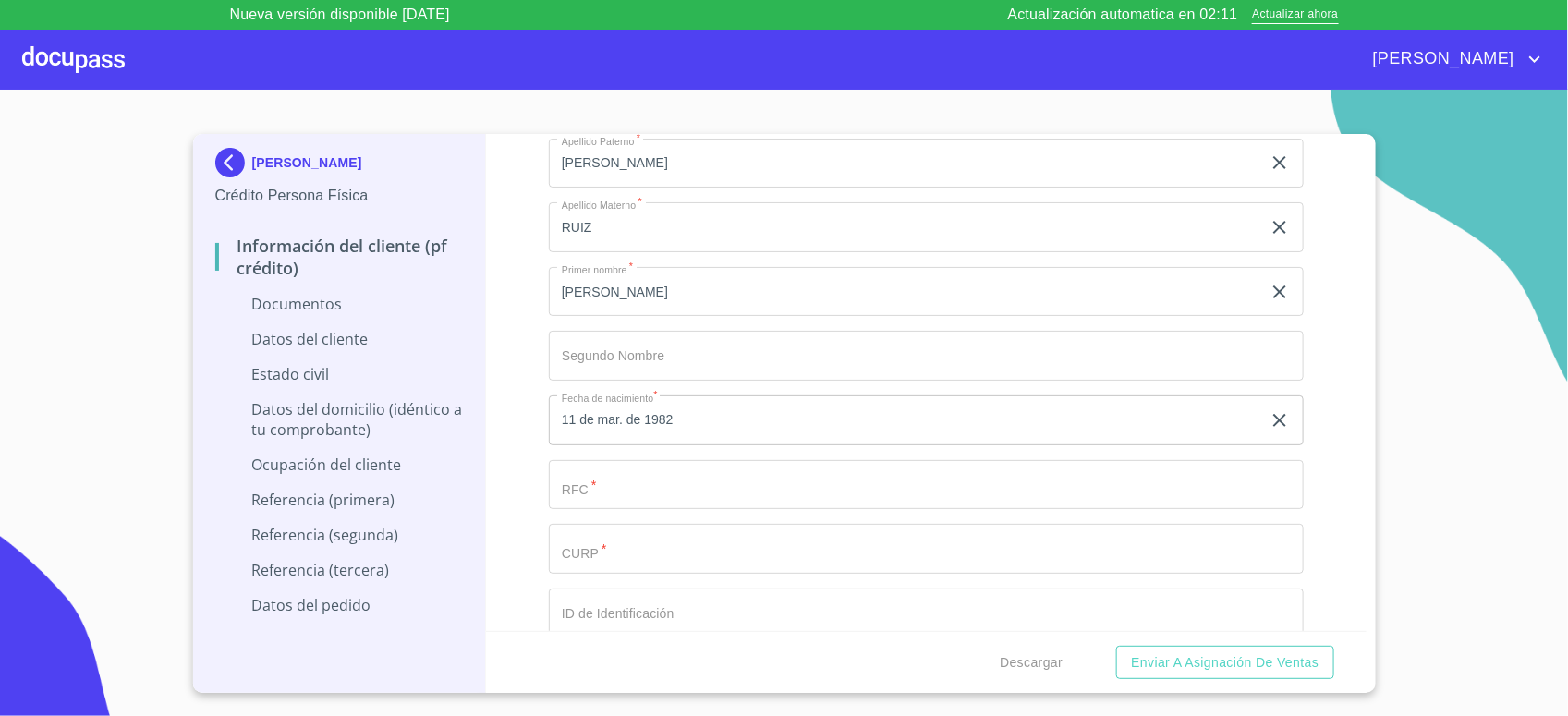
click at [624, 483] on input "Documento de identificación.   *" at bounding box center [926, 486] width 755 height 50
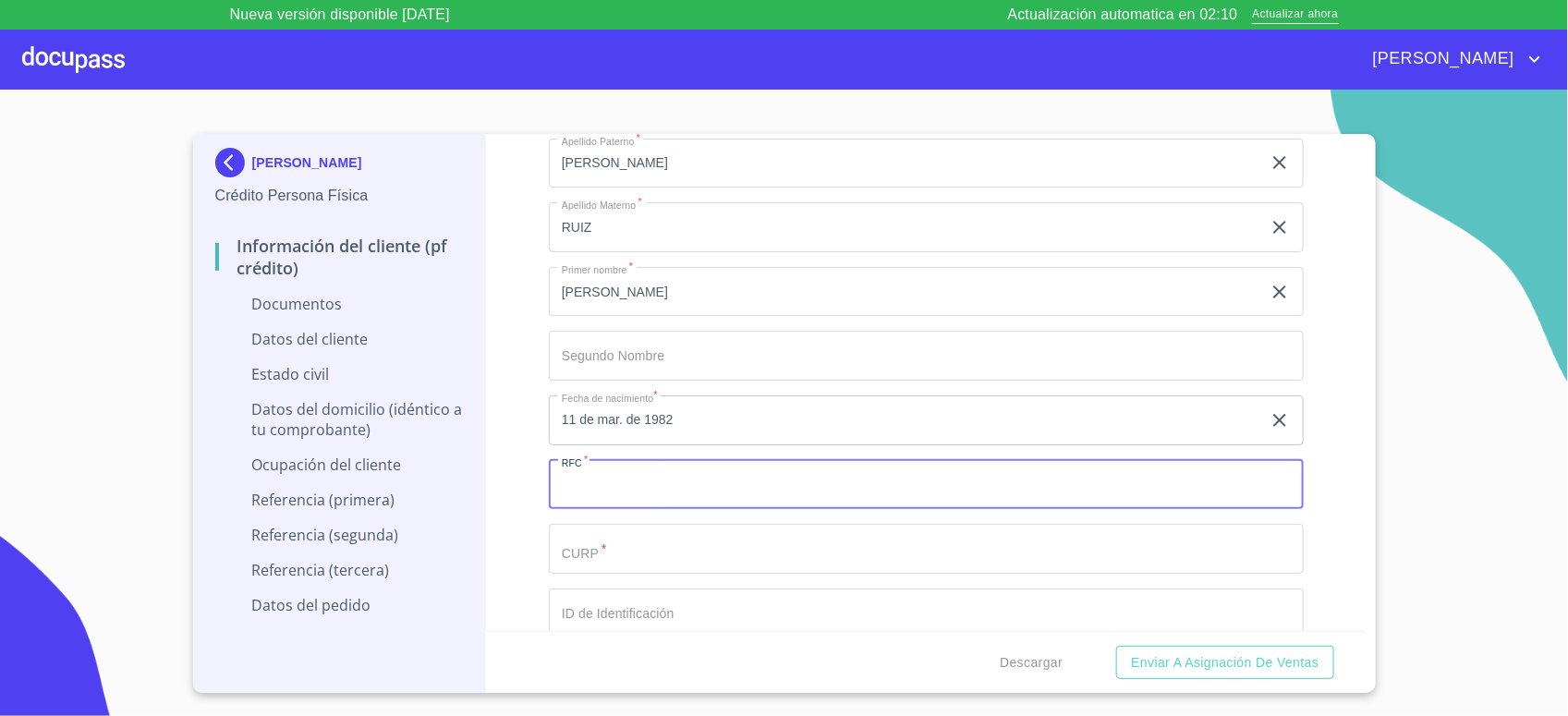
paste input "HURG820311RT0"
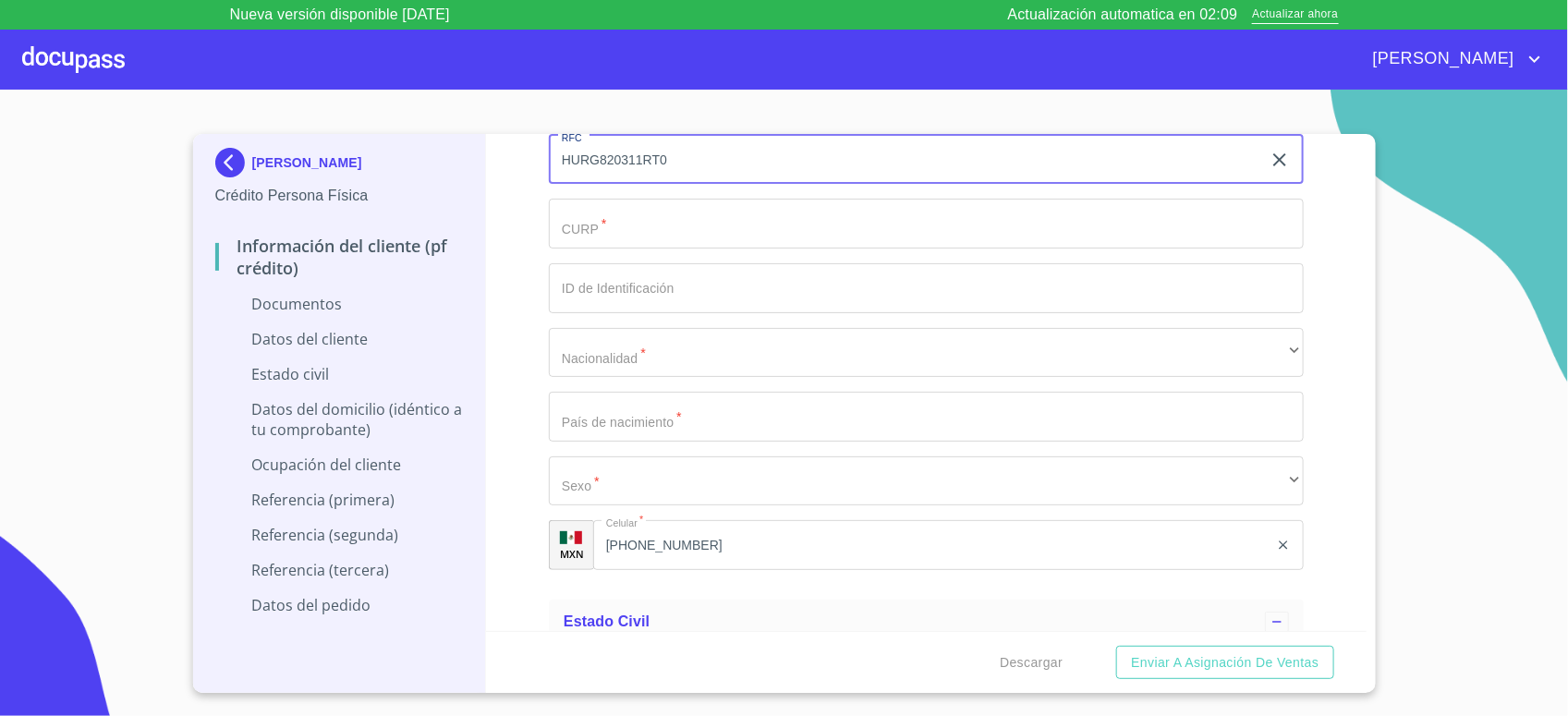
scroll to position [2657, 0]
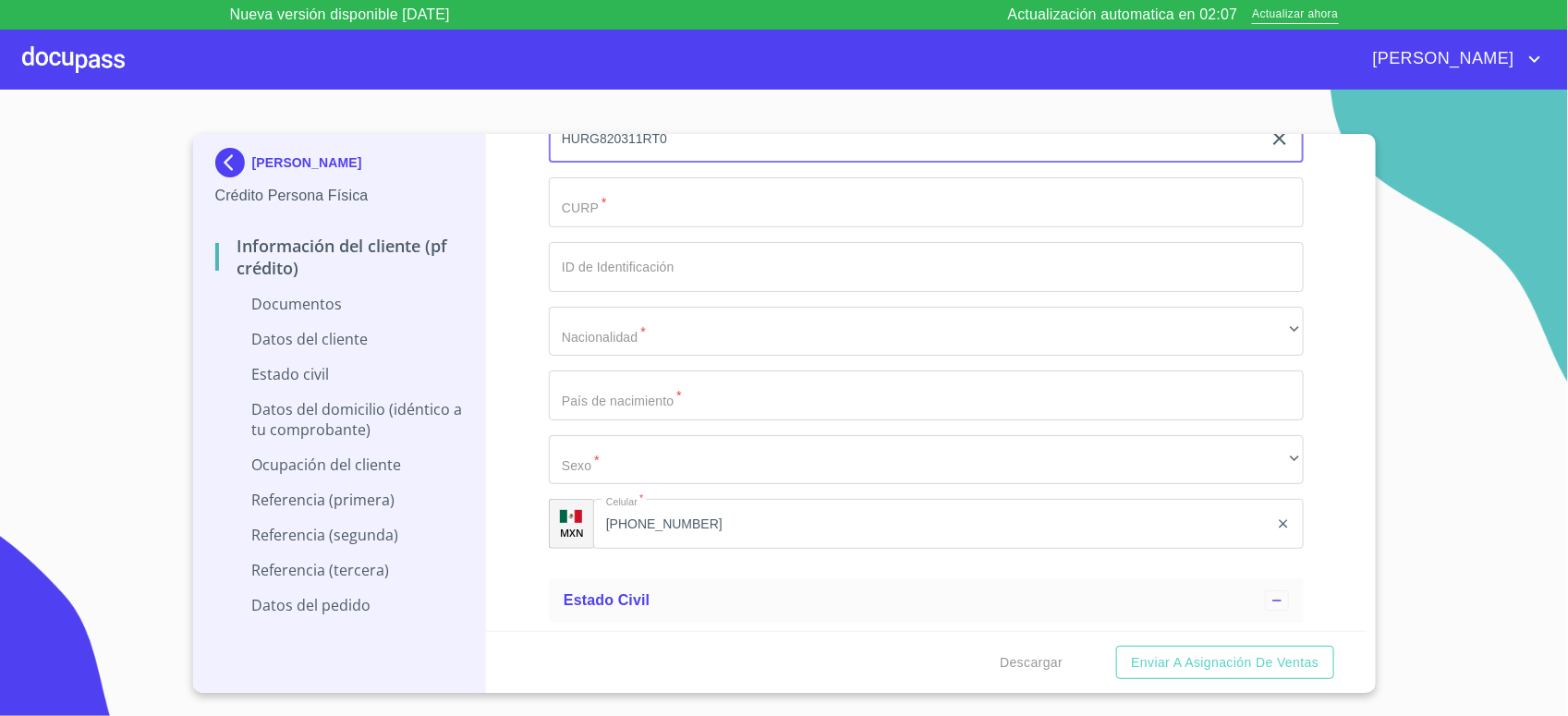
type input "HURG820311RT0"
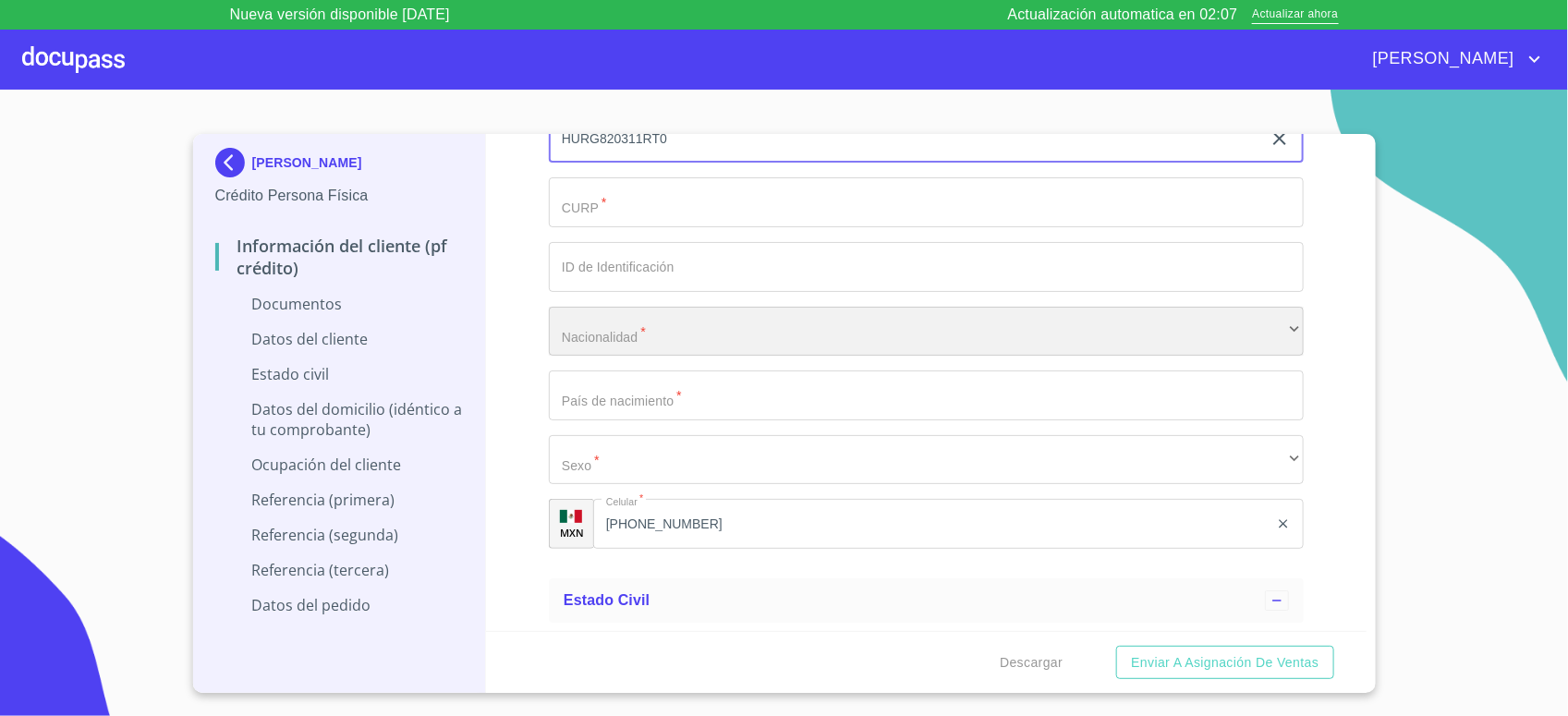
click at [638, 331] on div "​" at bounding box center [926, 331] width 755 height 50
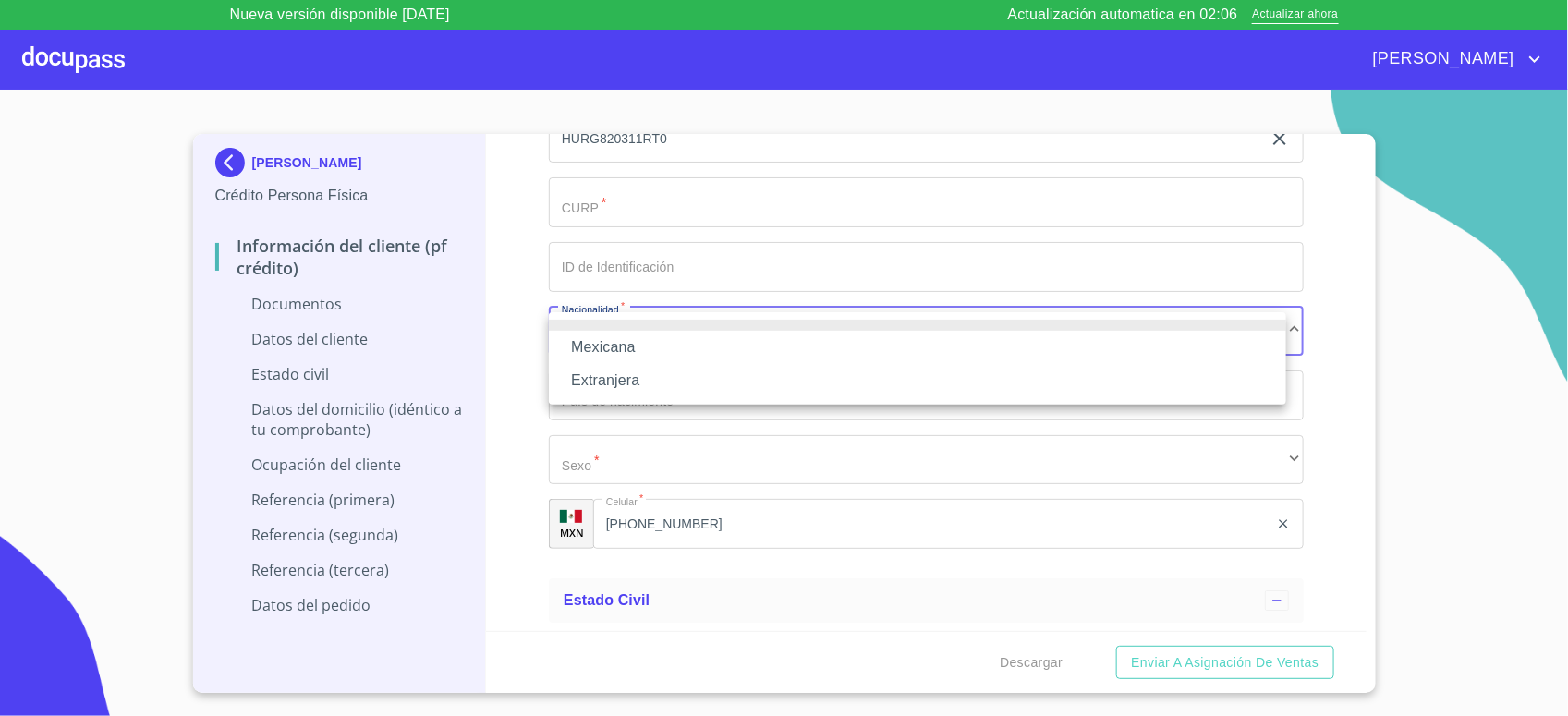
click at [636, 337] on li "Mexicana" at bounding box center [917, 347] width 737 height 34
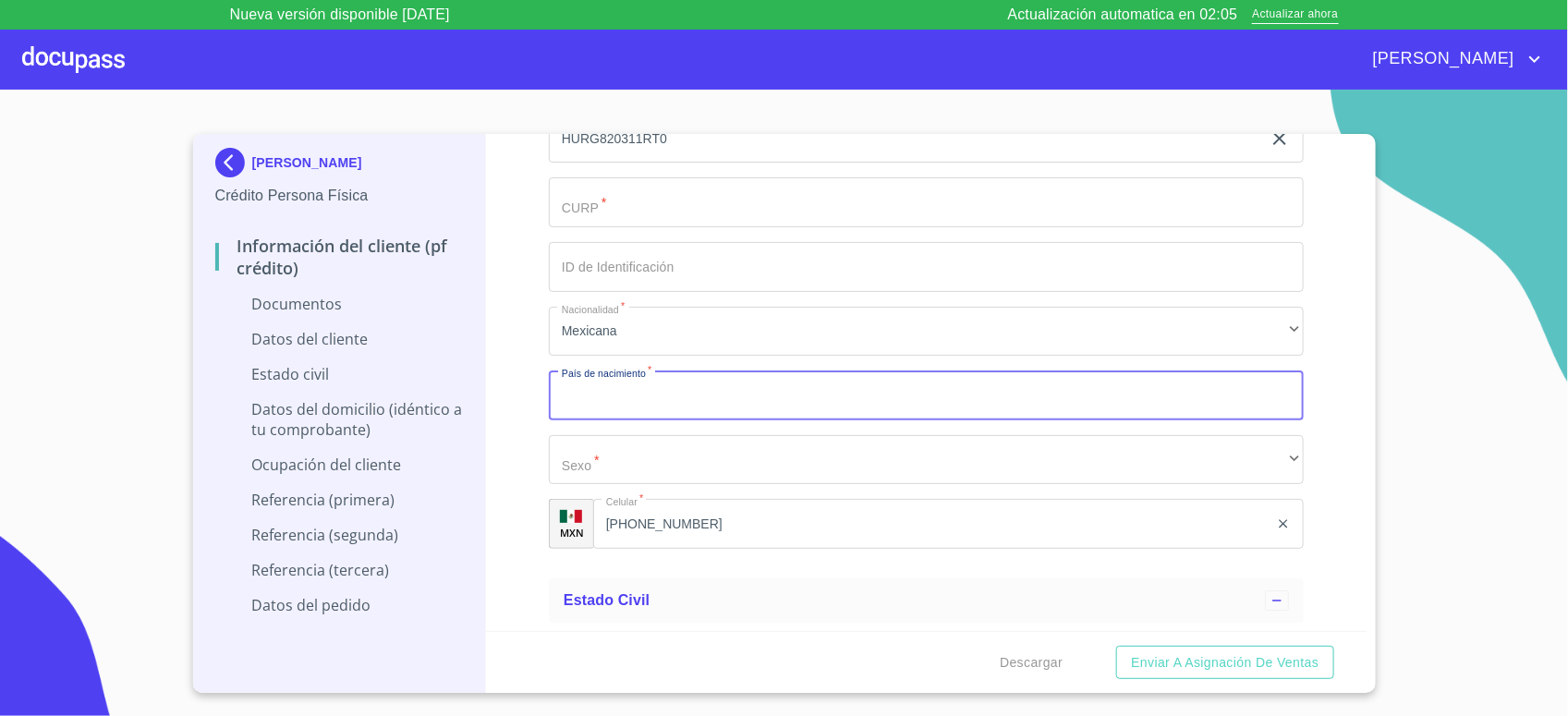
click at [606, 409] on input "Documento de identificación.   *" at bounding box center [926, 396] width 755 height 50
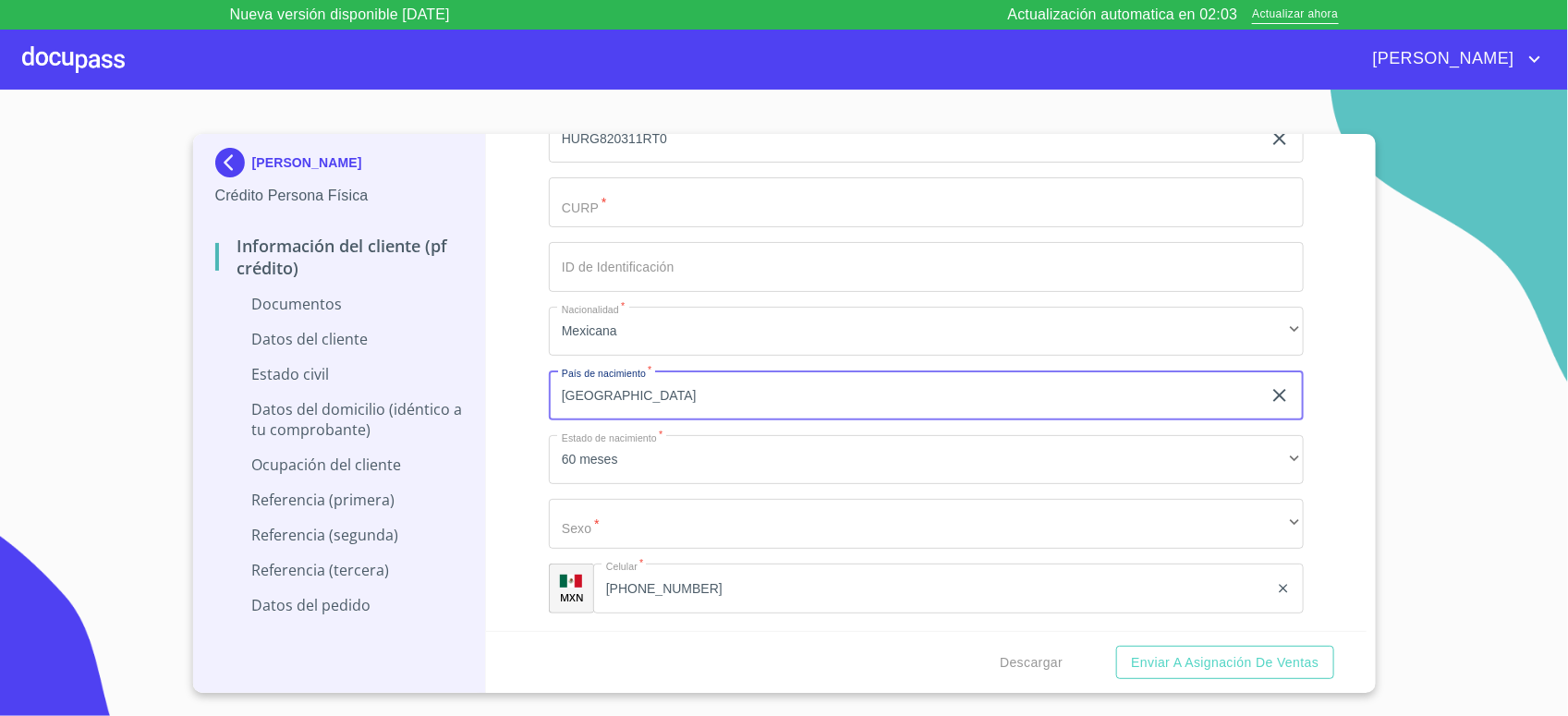
type input "[GEOGRAPHIC_DATA]"
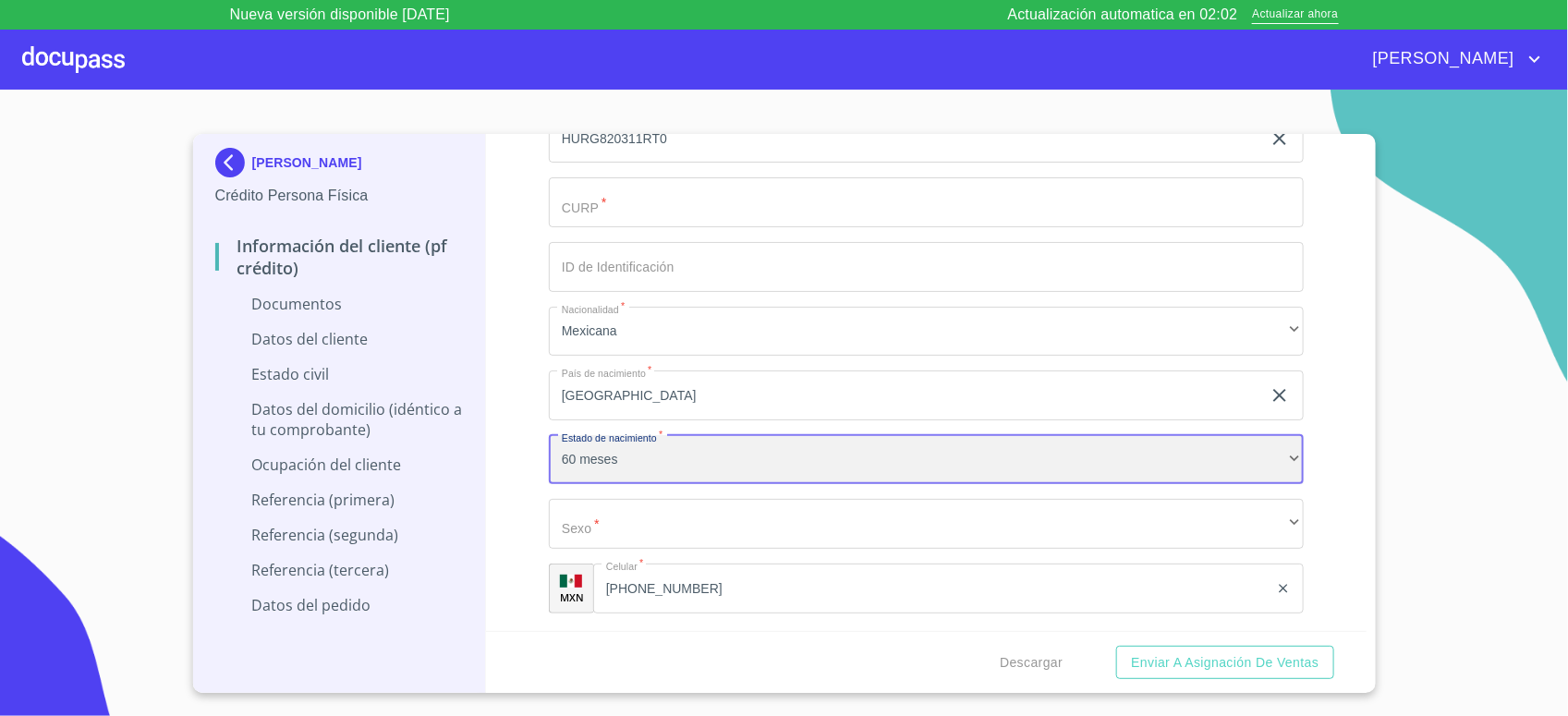
click at [596, 479] on div "60 meses" at bounding box center [926, 461] width 755 height 50
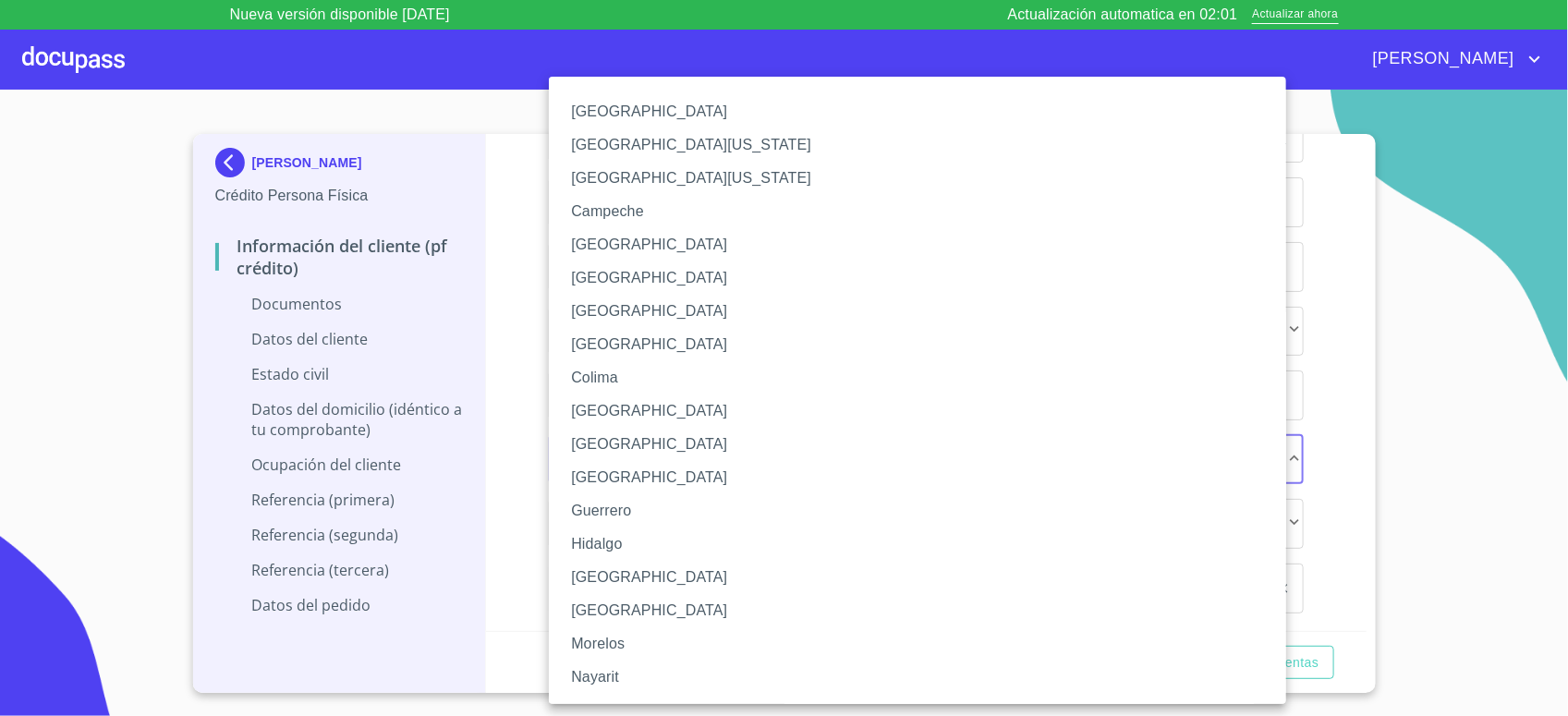
click at [618, 571] on li "[GEOGRAPHIC_DATA]" at bounding box center [926, 577] width 755 height 34
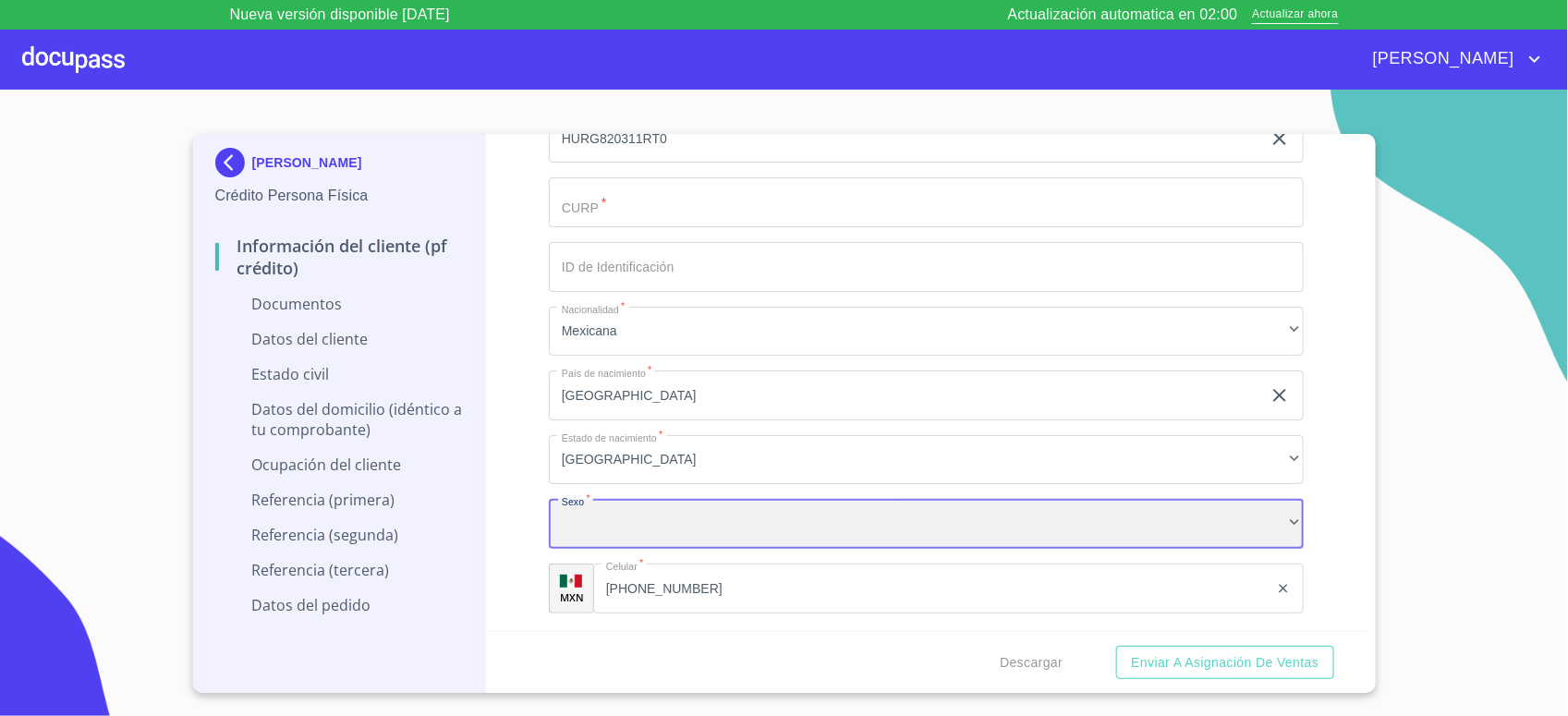
click at [676, 523] on div "​" at bounding box center [926, 524] width 755 height 50
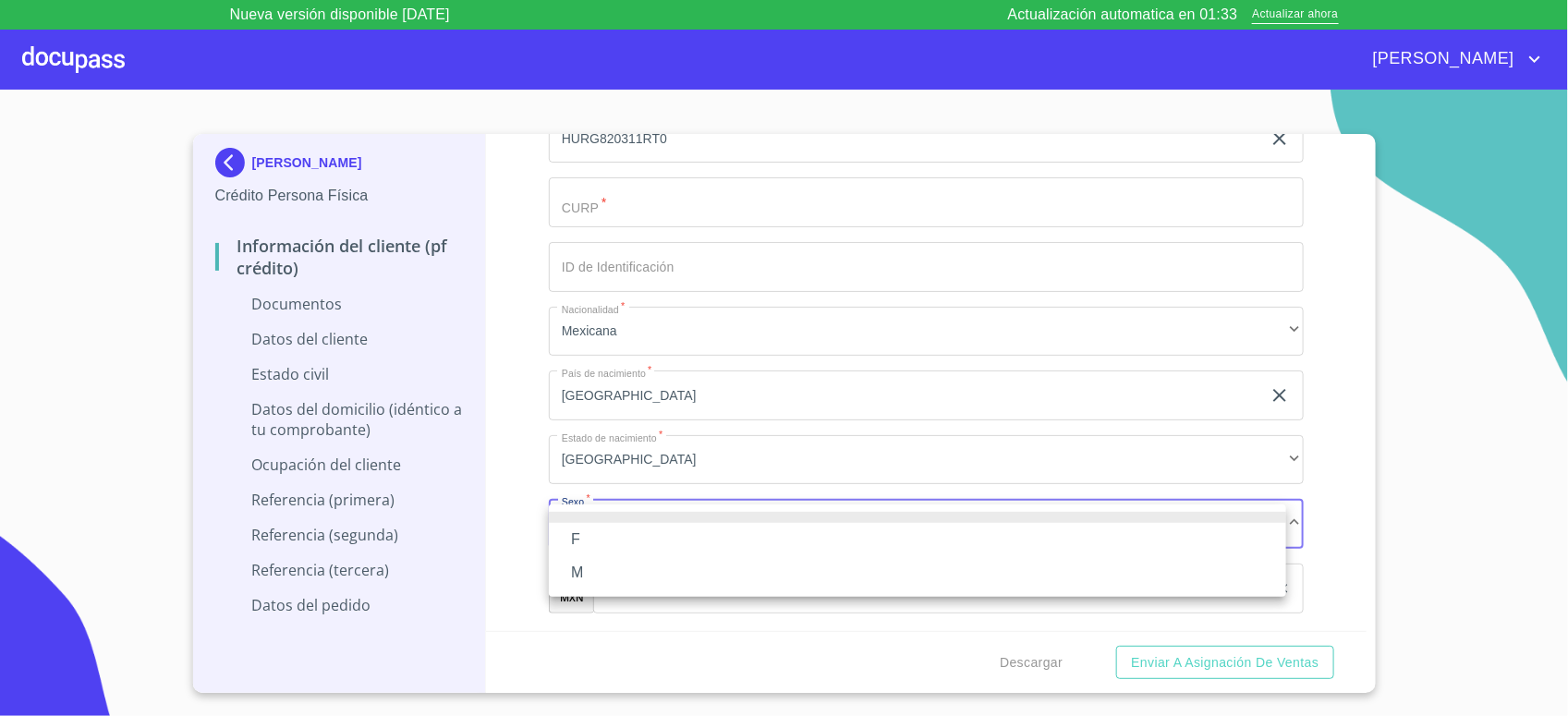
click at [596, 534] on li "F" at bounding box center [917, 540] width 737 height 34
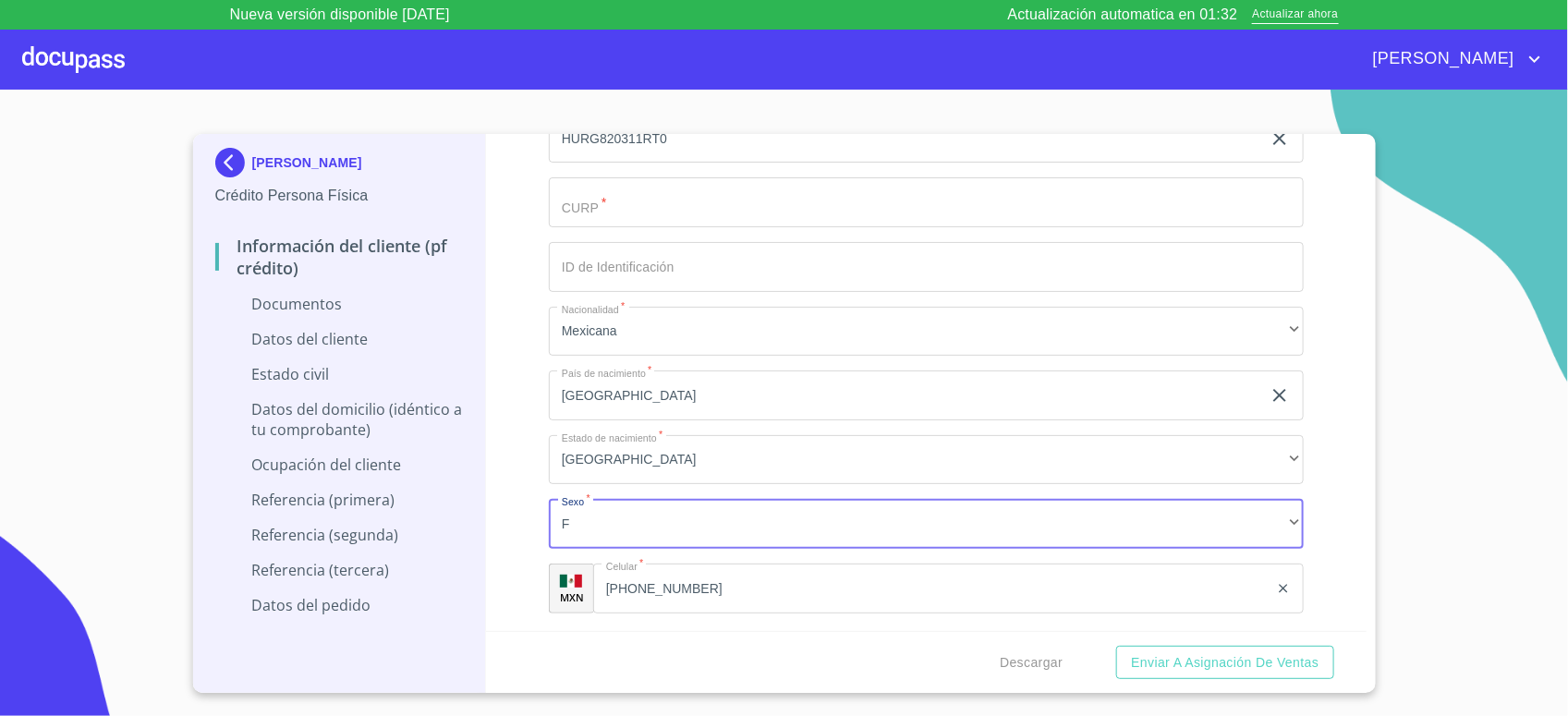
click at [492, 511] on div "Información del cliente (PF crédito) Documentos Documento de identificación.   …" at bounding box center [926, 383] width 881 height 497
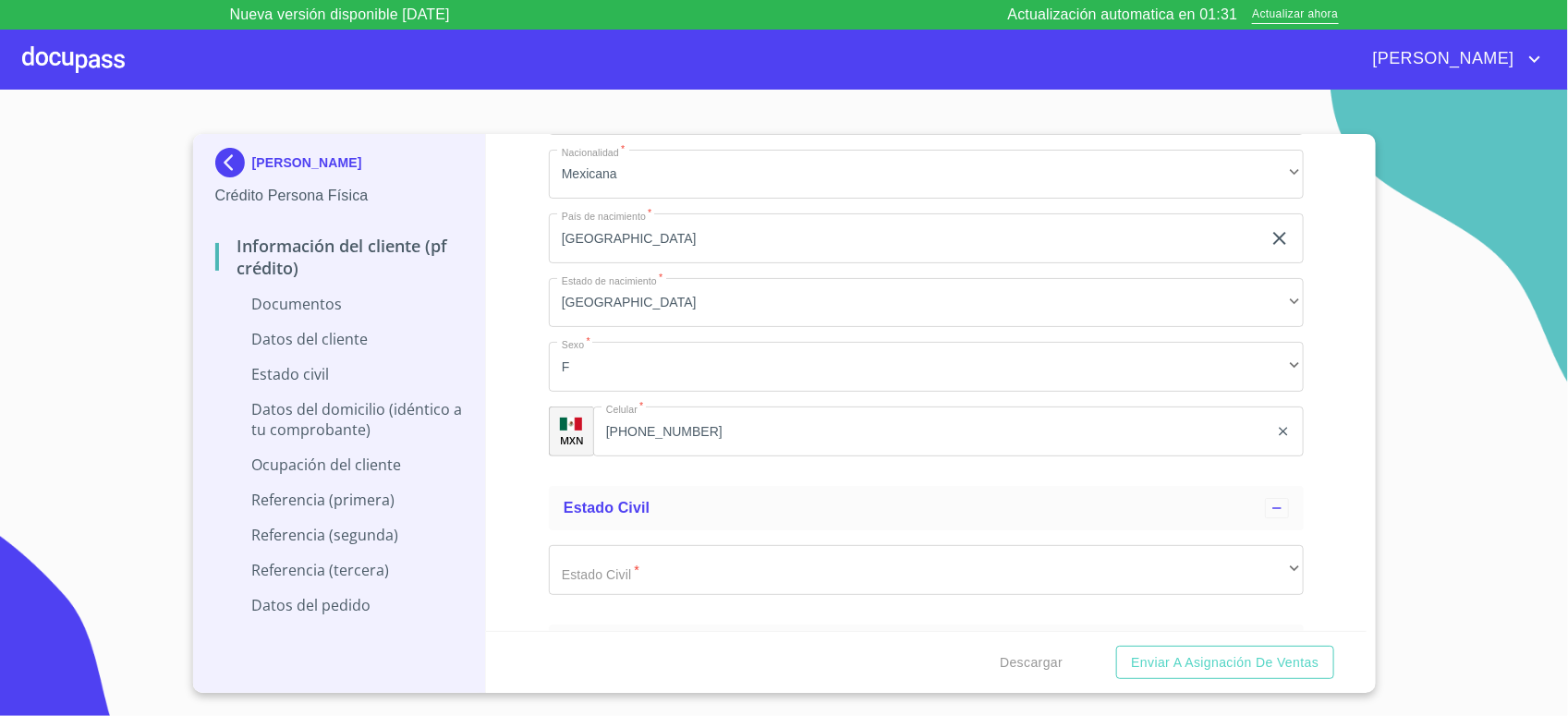
scroll to position [3003, 0]
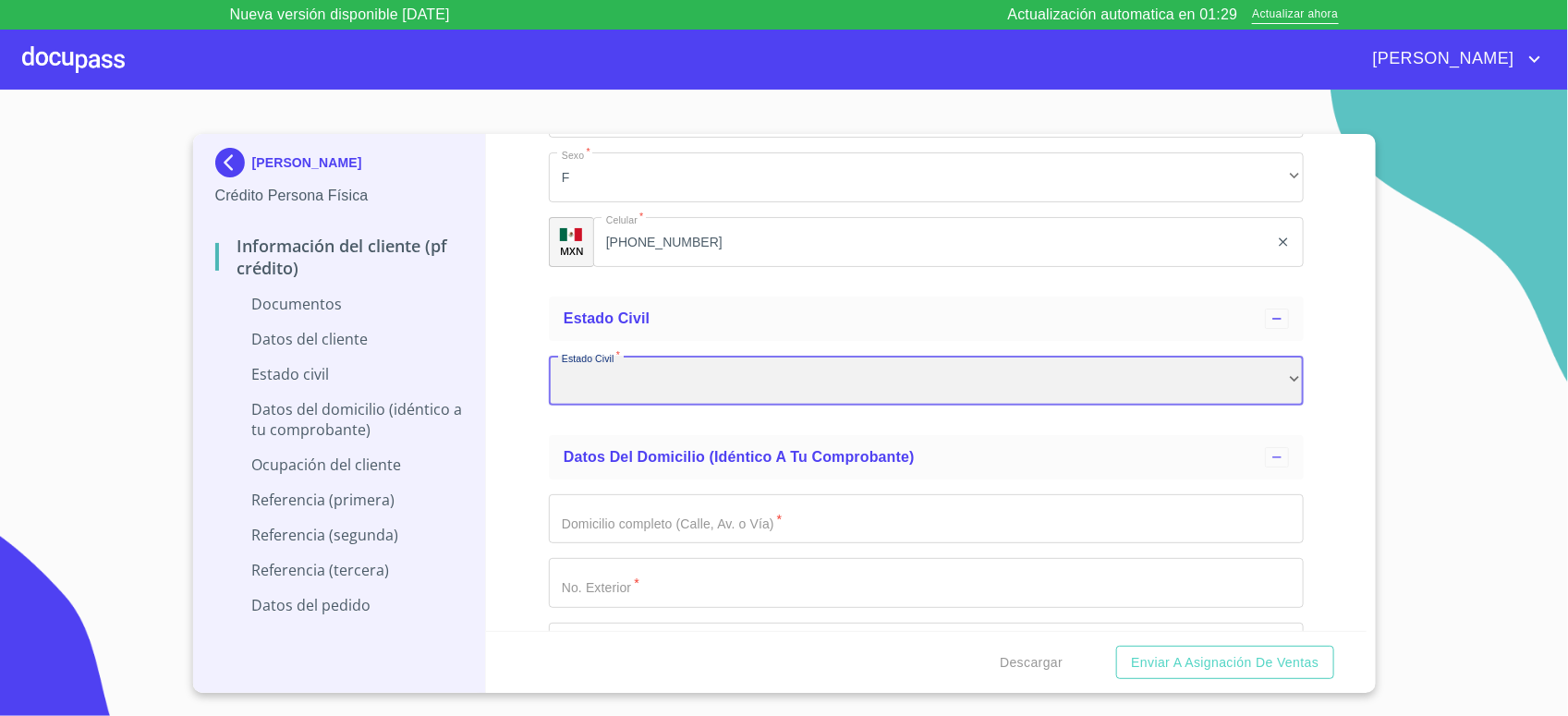
click at [691, 363] on div "​" at bounding box center [926, 381] width 755 height 50
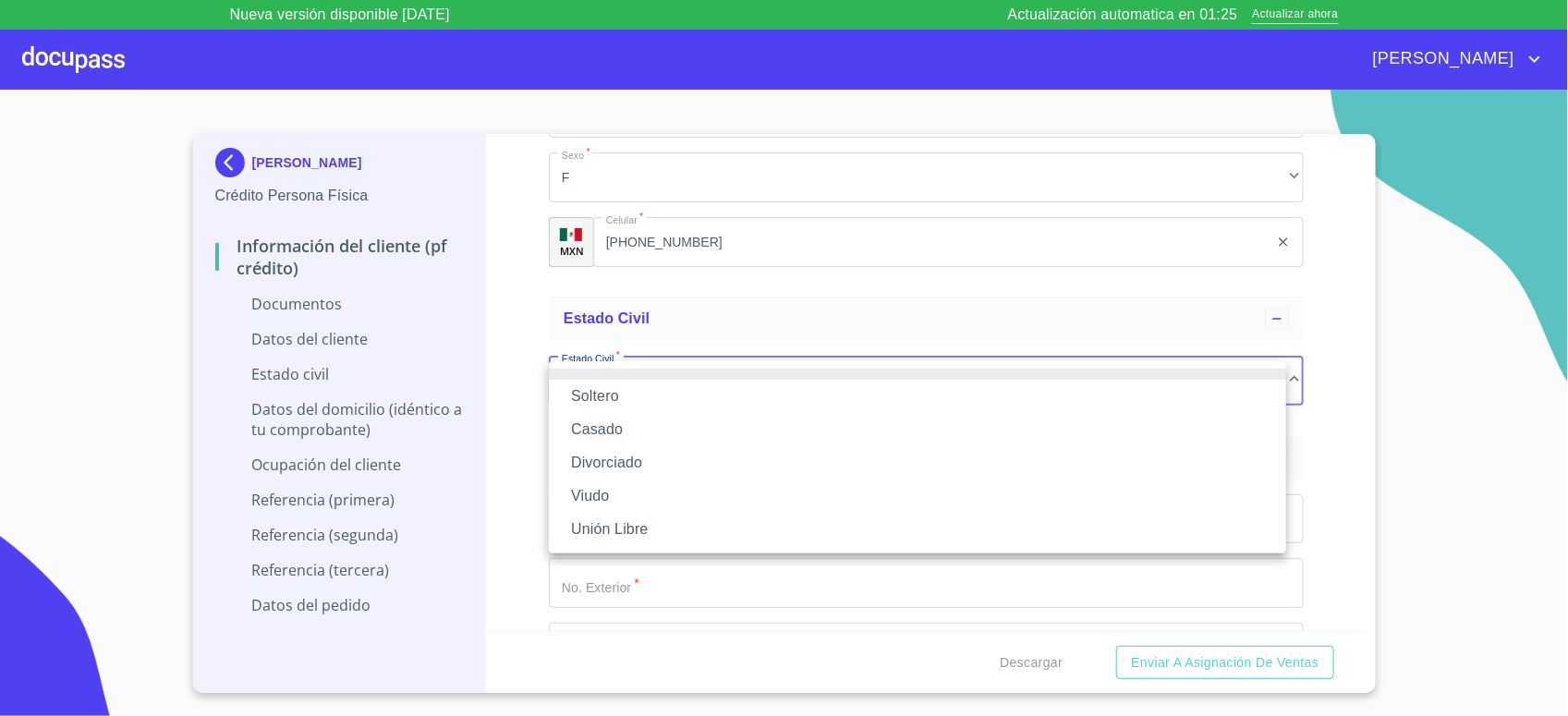
click at [690, 400] on li "Soltero" at bounding box center [917, 396] width 737 height 34
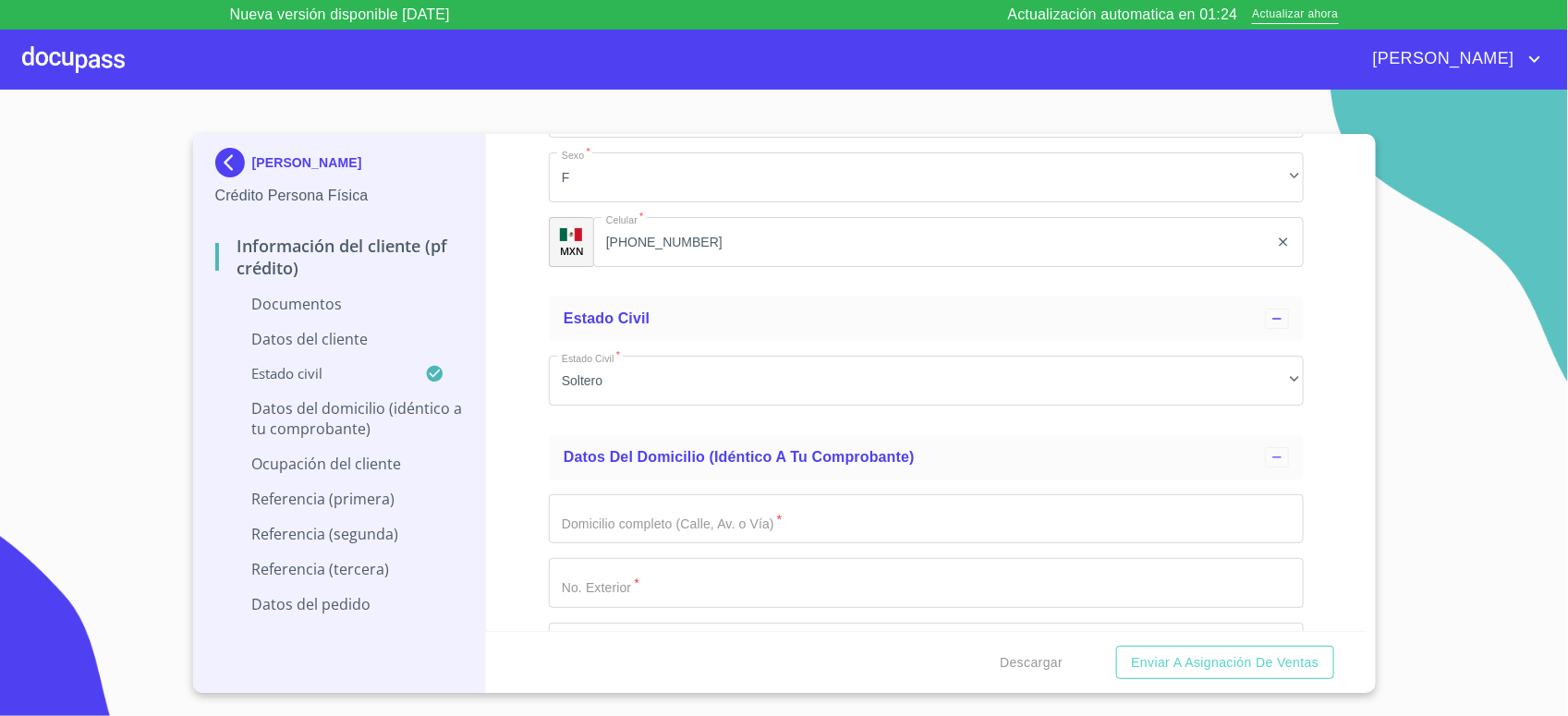
click at [499, 443] on div "Información del cliente (PF crédito) Documentos Documento de identificación.   …" at bounding box center [926, 383] width 881 height 497
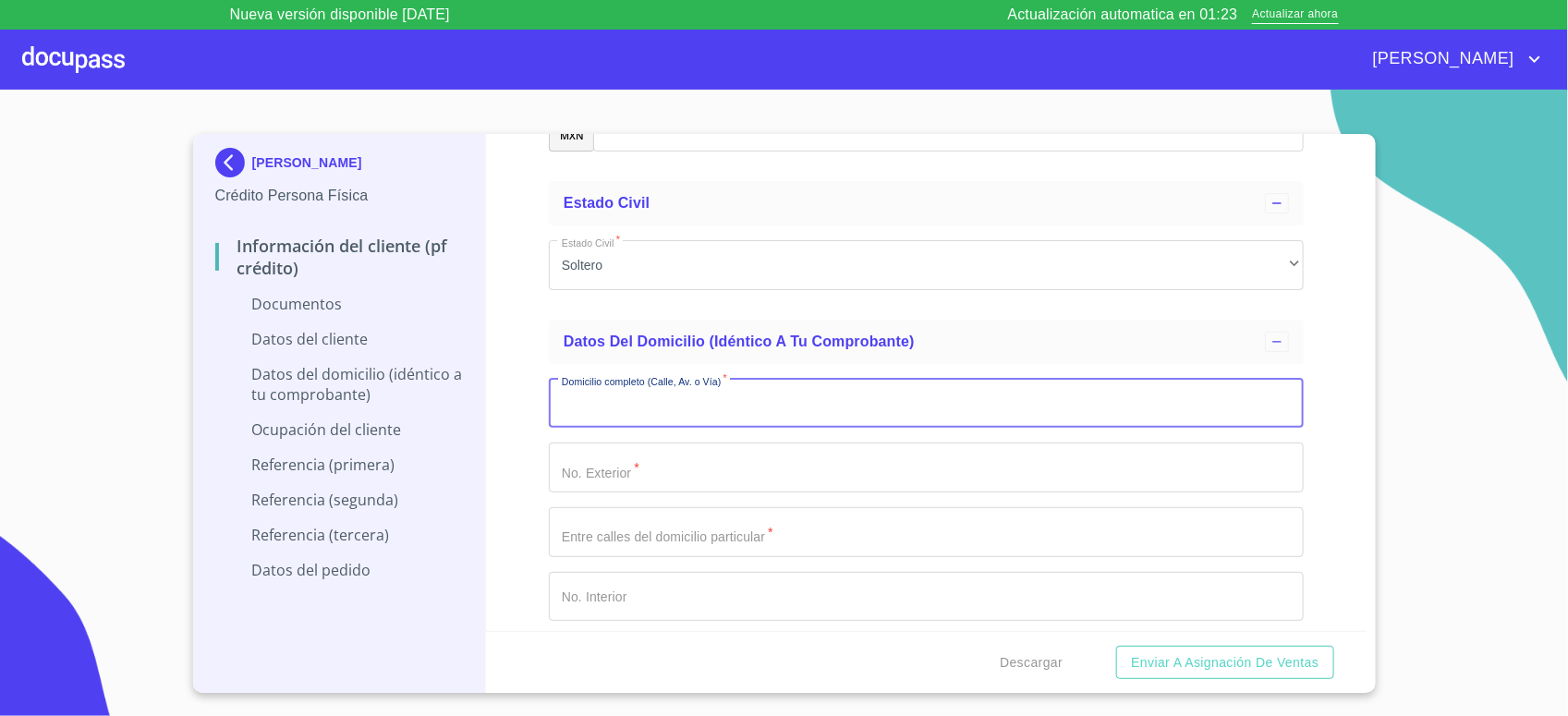
click at [636, 414] on input "Documento de identificación.   *" at bounding box center [926, 404] width 755 height 50
type input "sauce"
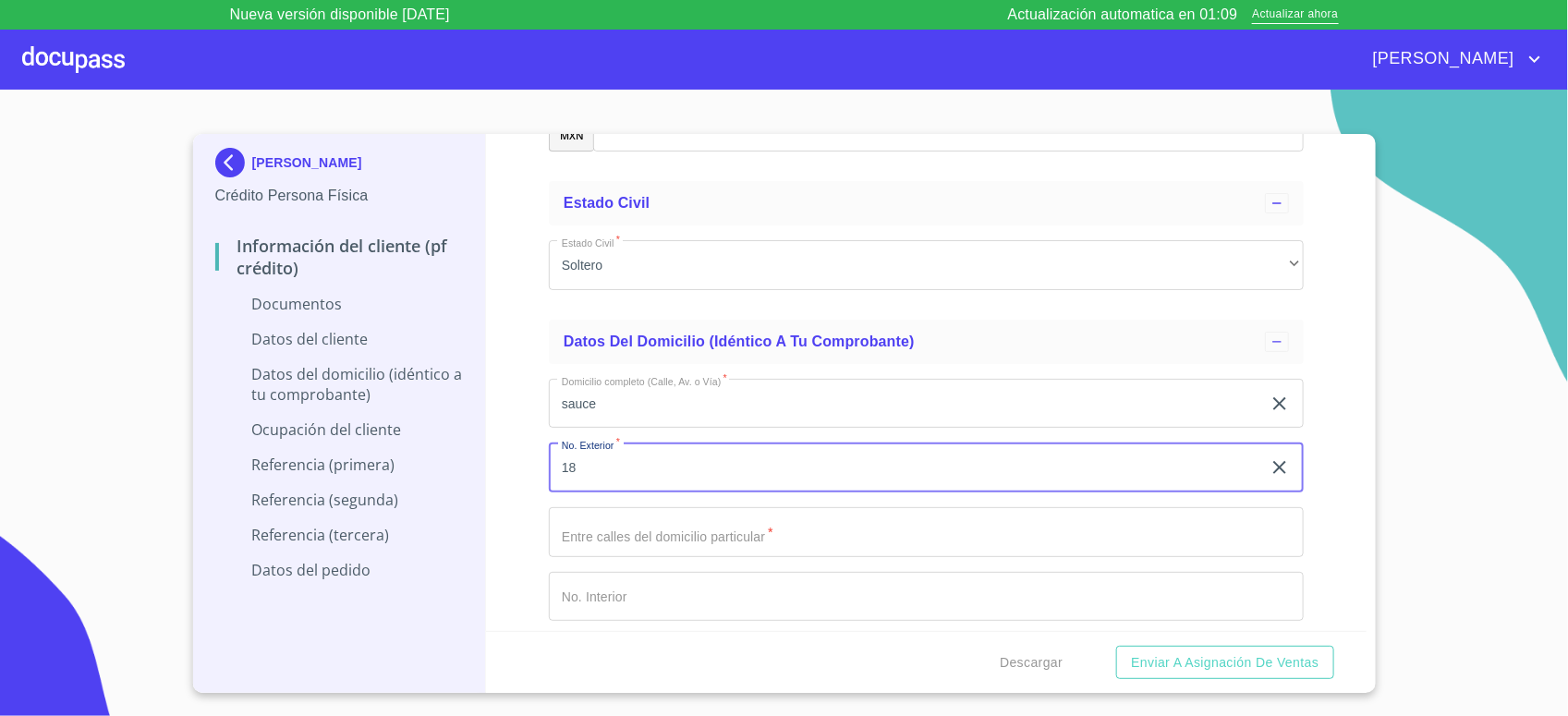
type input "18"
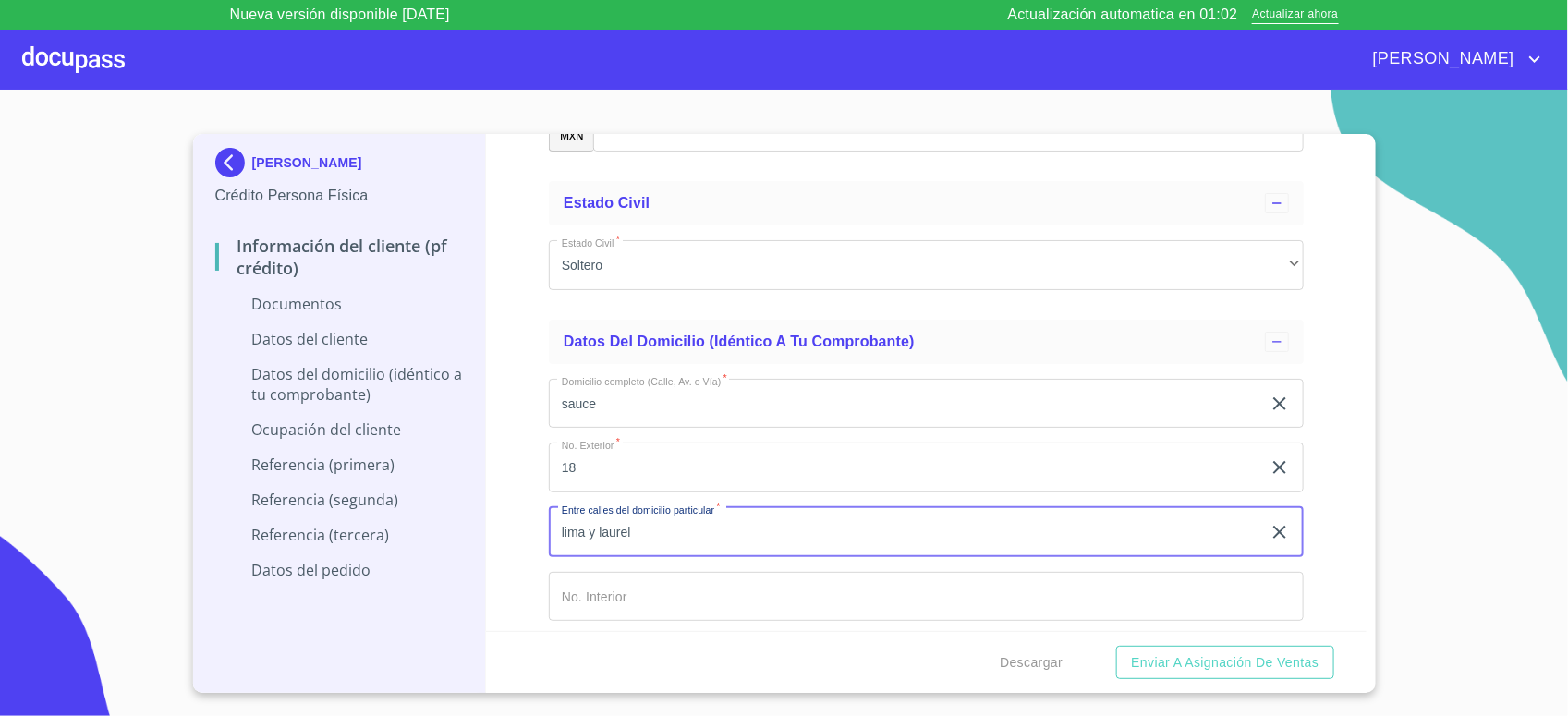
type input "lima y laurel"
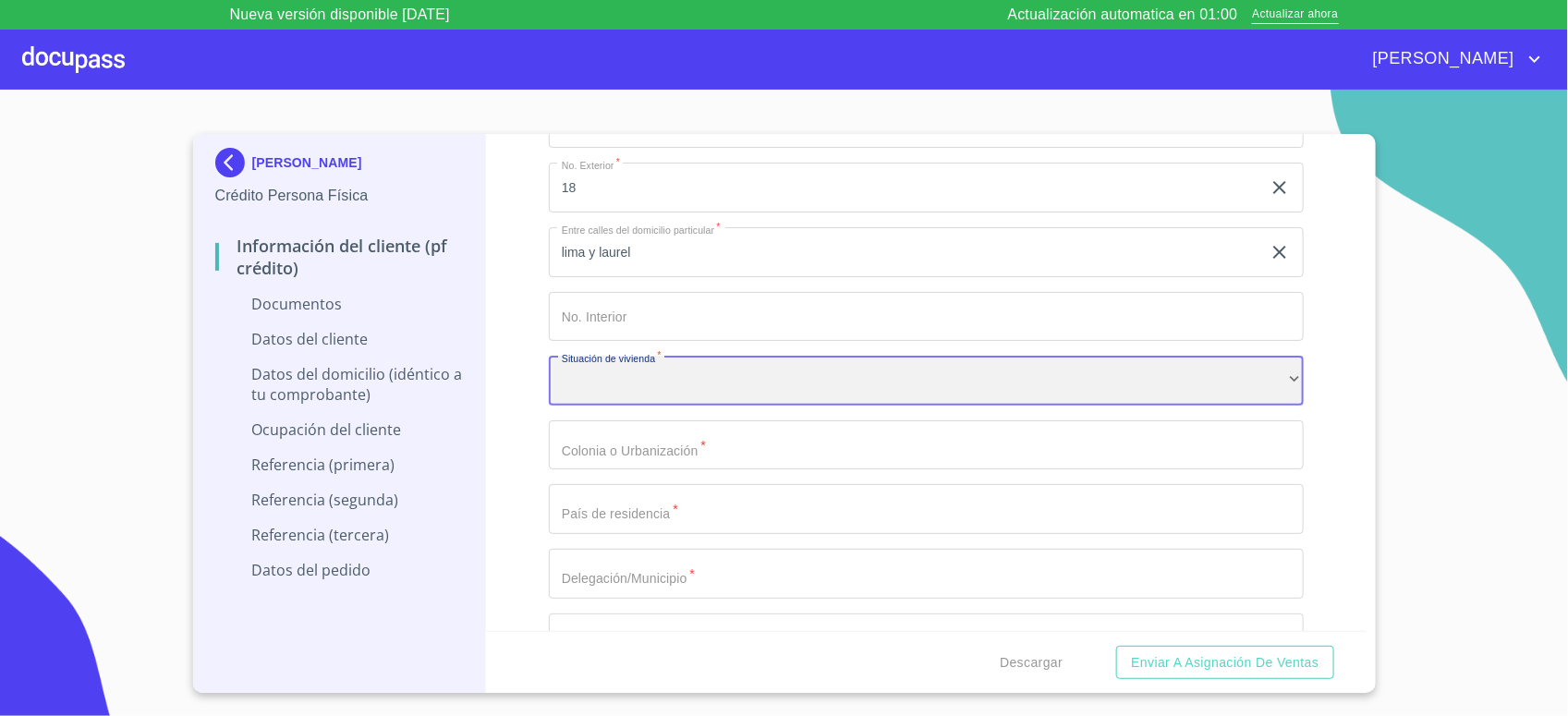
click at [633, 384] on div "​" at bounding box center [926, 381] width 755 height 50
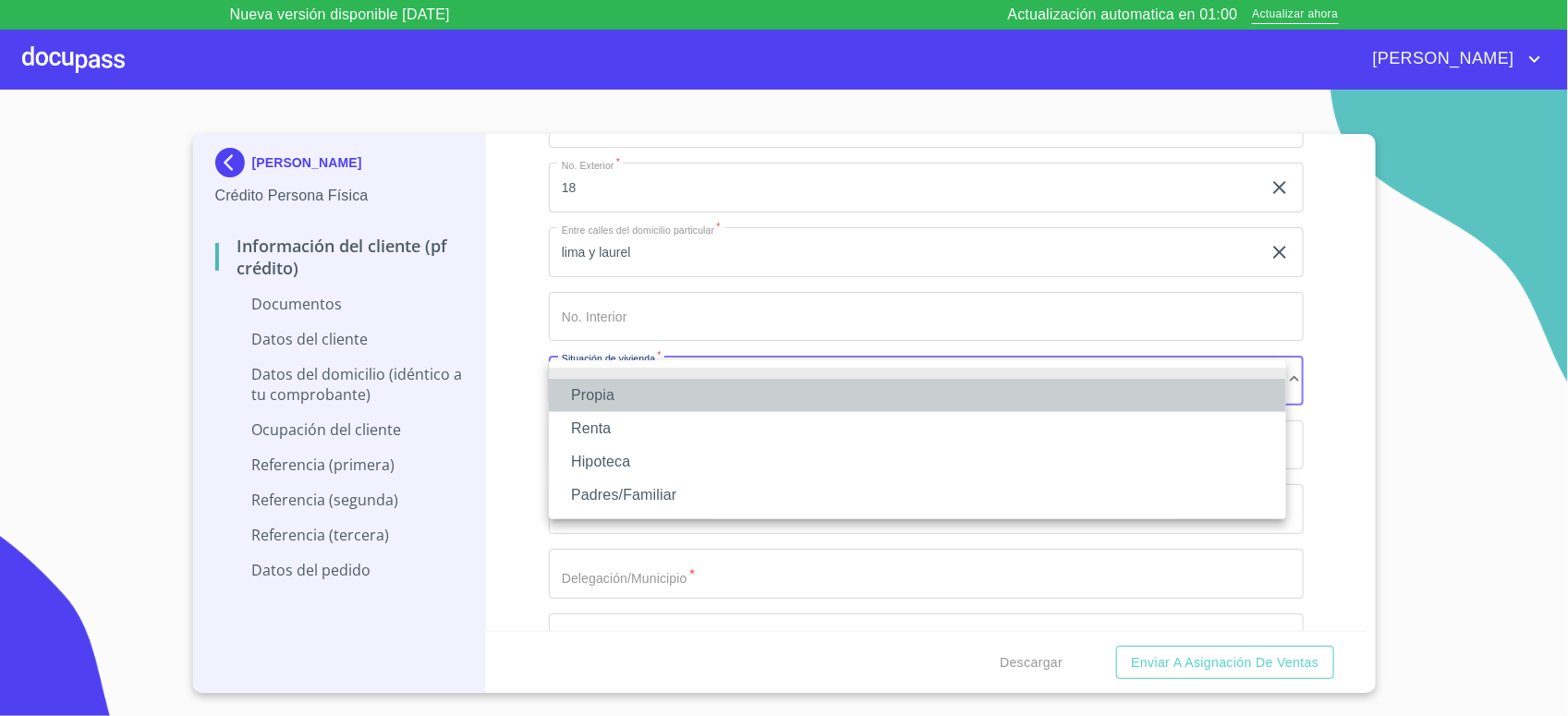
click at [624, 403] on li "Propia" at bounding box center [917, 395] width 737 height 34
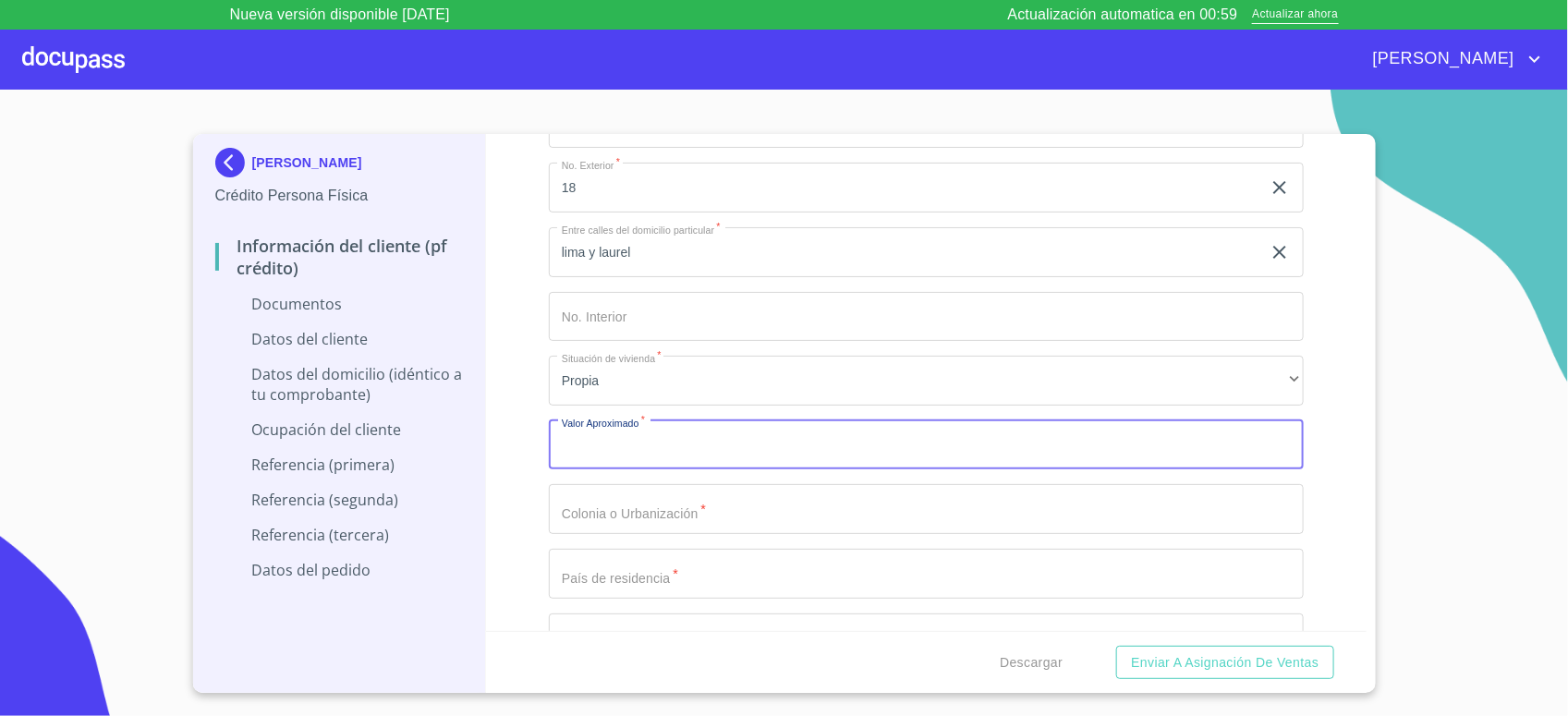
click at [626, 464] on input "Documento de identificación.   *" at bounding box center [926, 445] width 755 height 50
type input "$1,800,000"
click at [631, 524] on input "Documento de identificación.   *" at bounding box center [926, 509] width 755 height 50
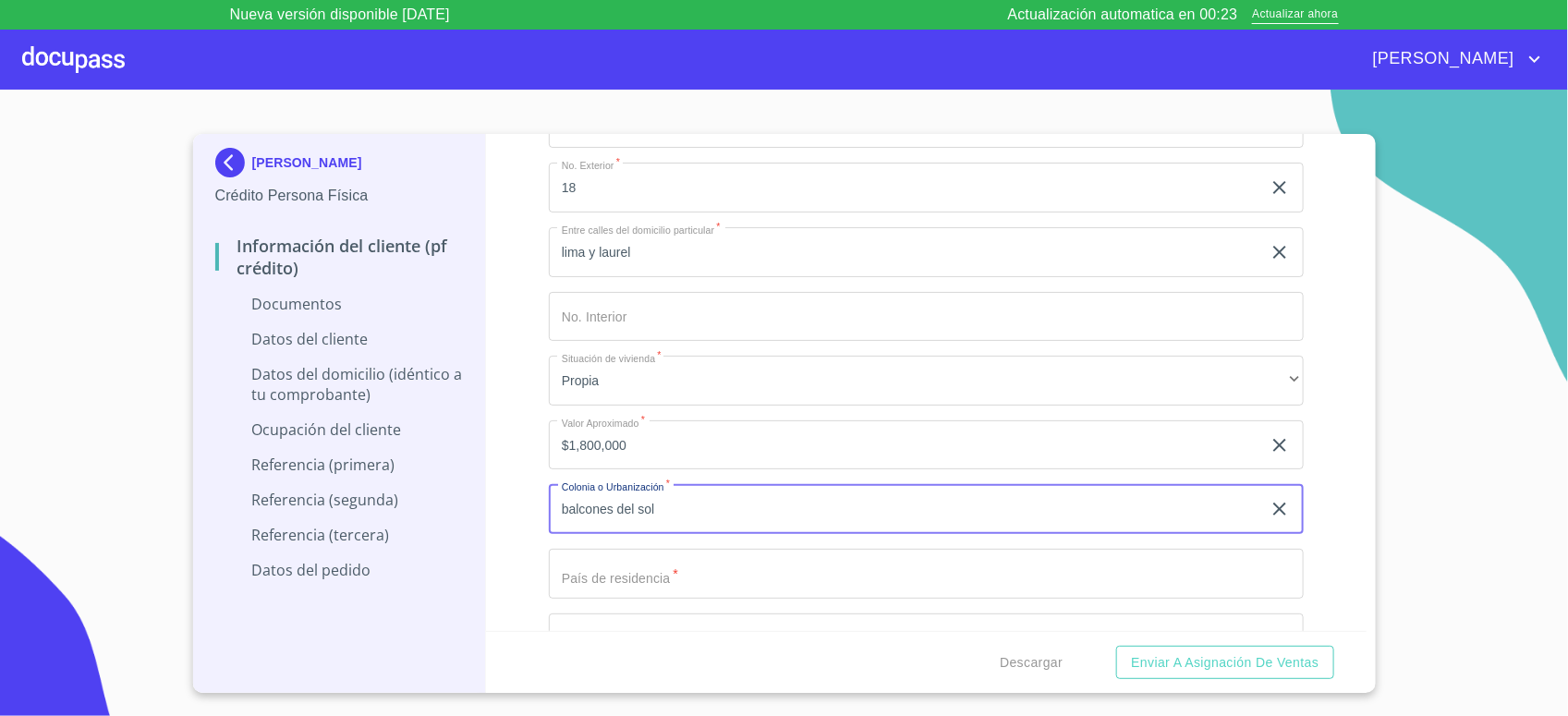
type input "balcones del sol"
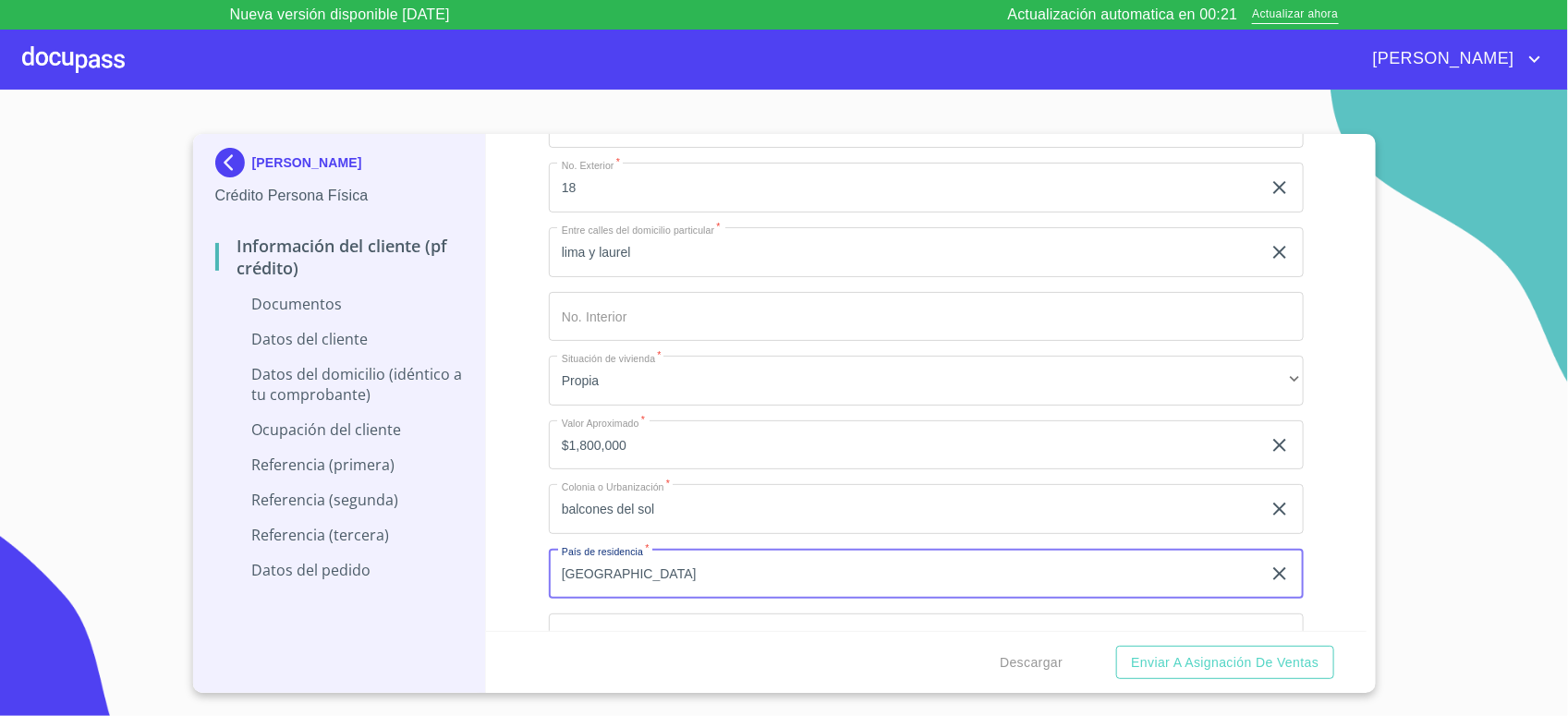
type input "[GEOGRAPHIC_DATA]"
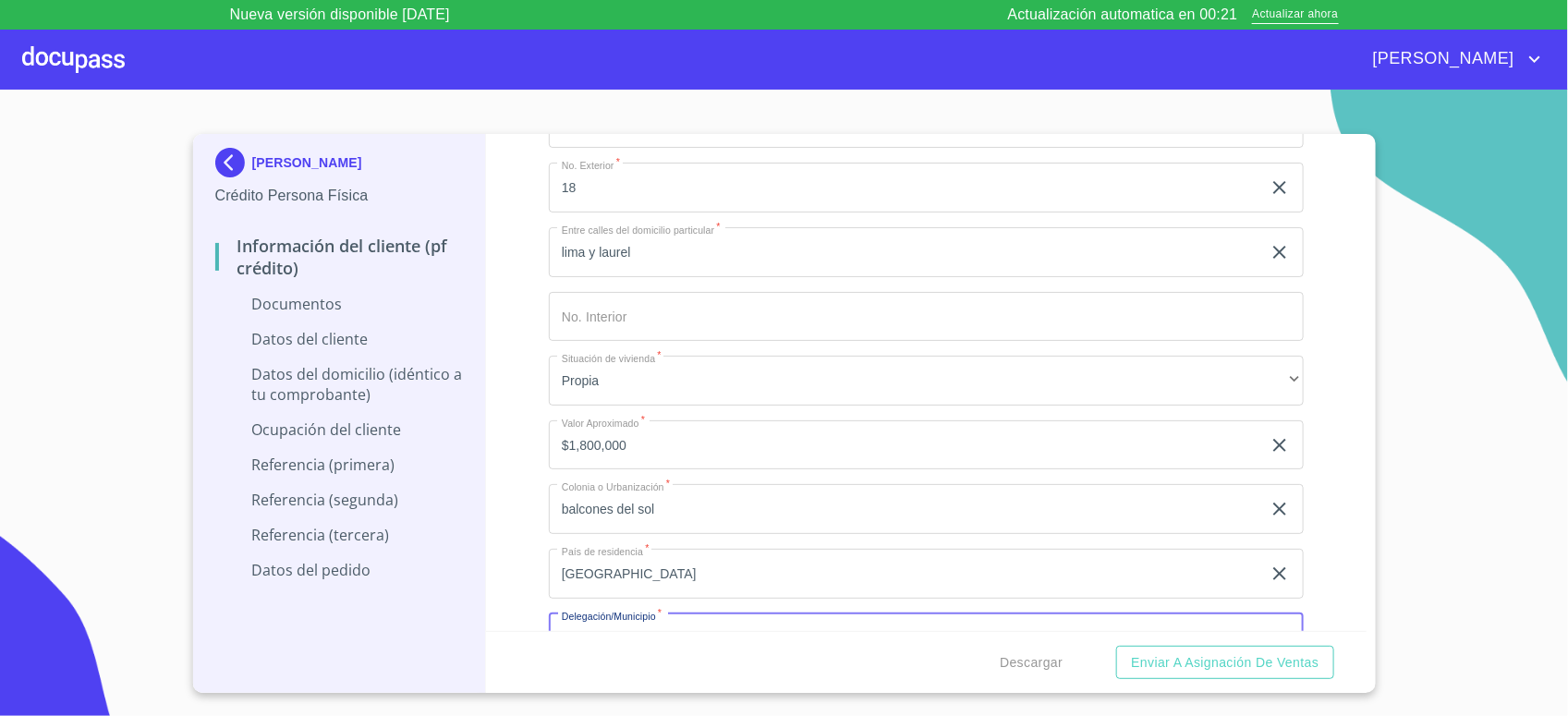
scroll to position [3434, 0]
